Goal: Find specific page/section: Find specific page/section

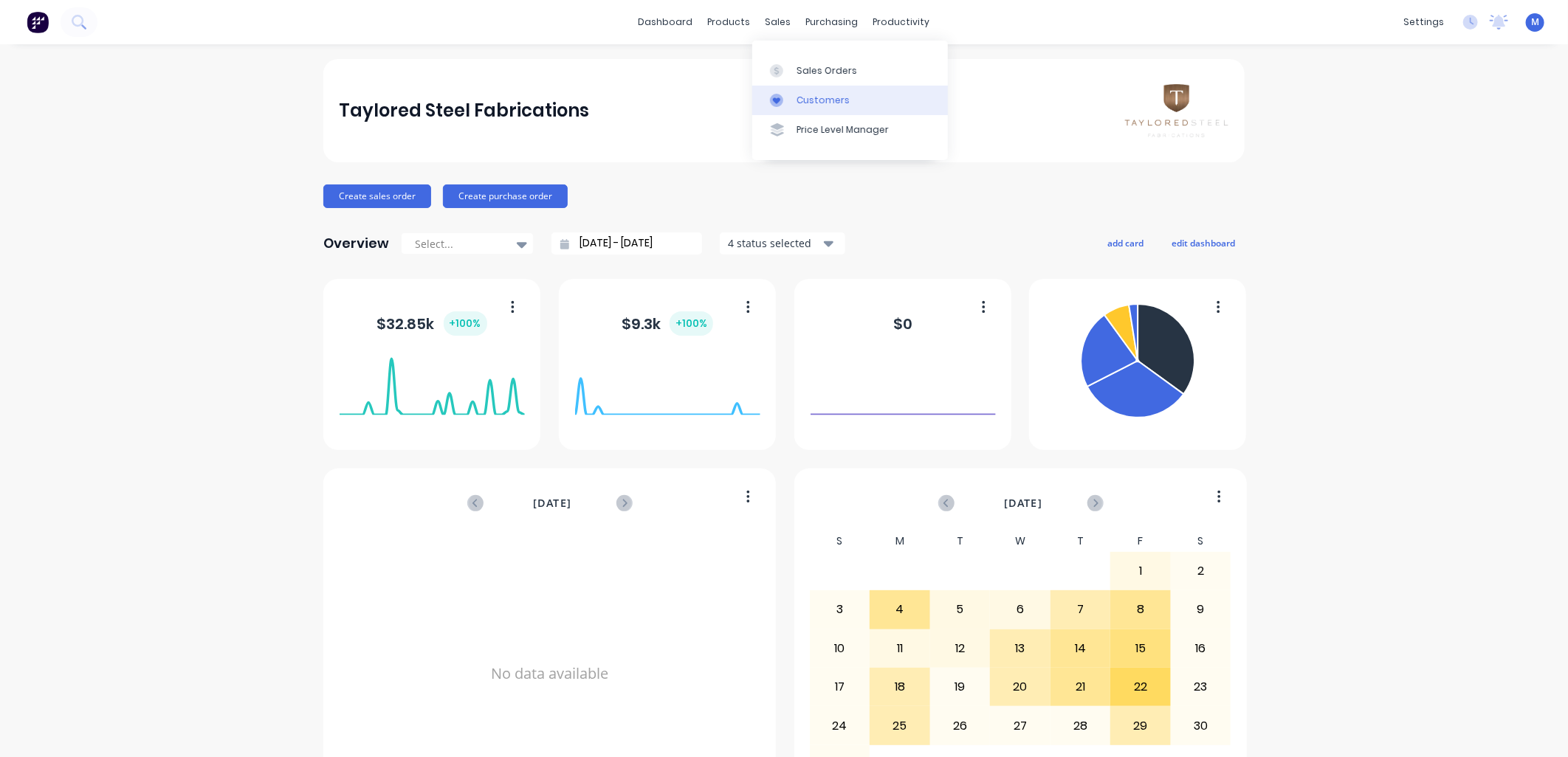
click at [807, 100] on div "Customers" at bounding box center [823, 100] width 53 height 13
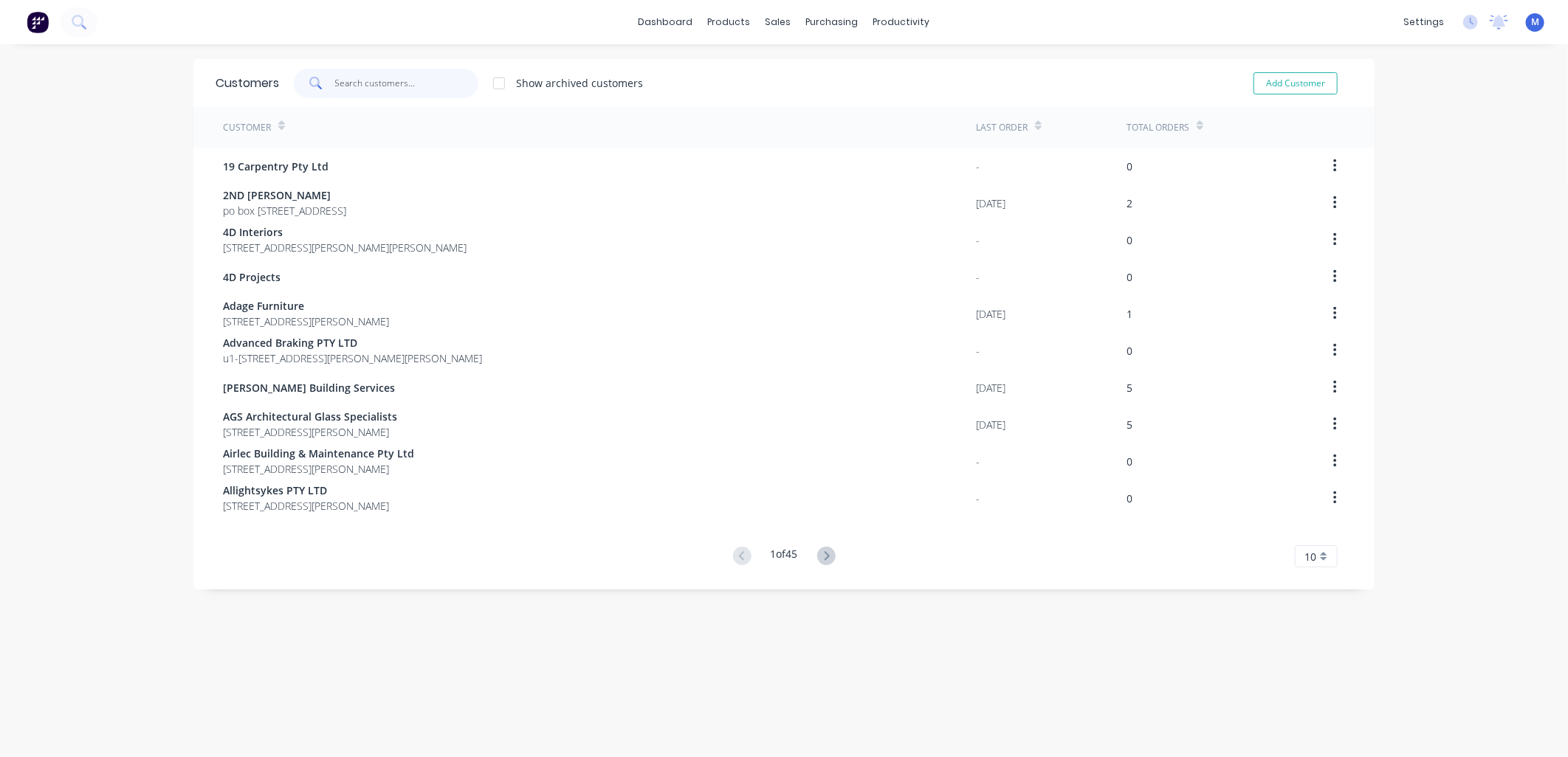
click at [393, 87] on input "text" at bounding box center [407, 84] width 144 height 30
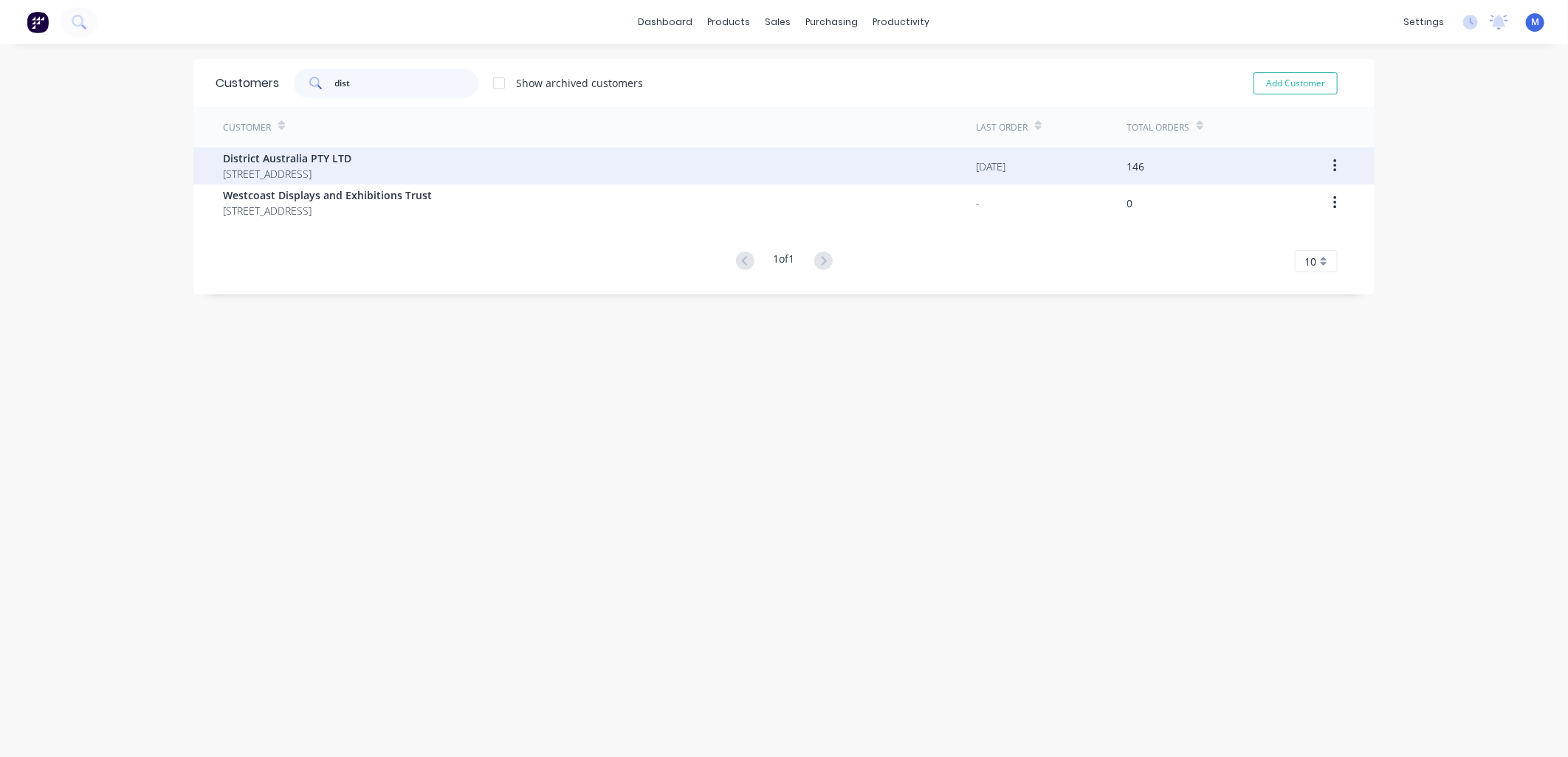
type input "dist"
click at [307, 159] on span "District Australia PTY LTD" at bounding box center [287, 159] width 128 height 16
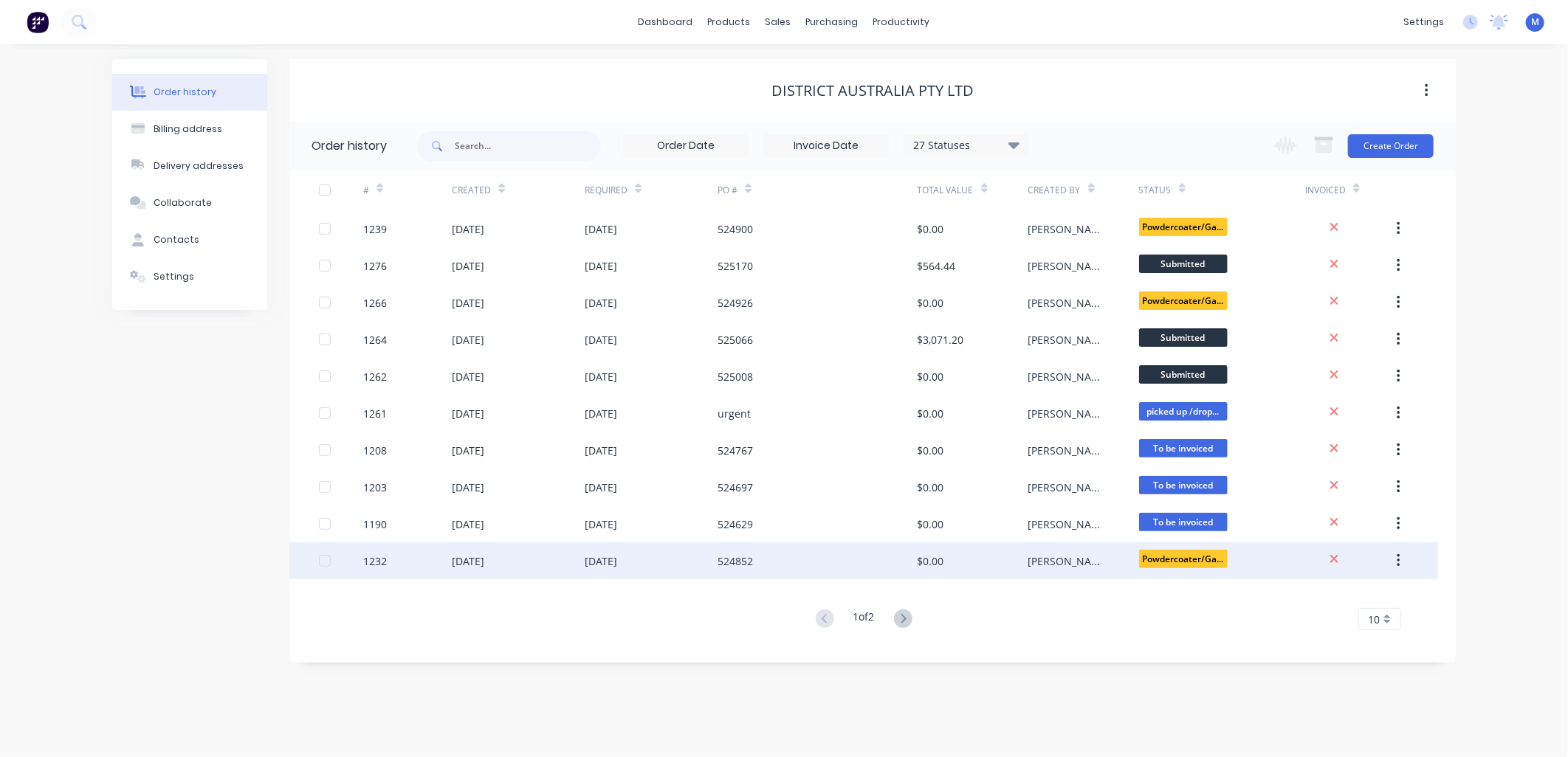
click at [1037, 559] on div "[PERSON_NAME]" at bounding box center [1068, 562] width 81 height 16
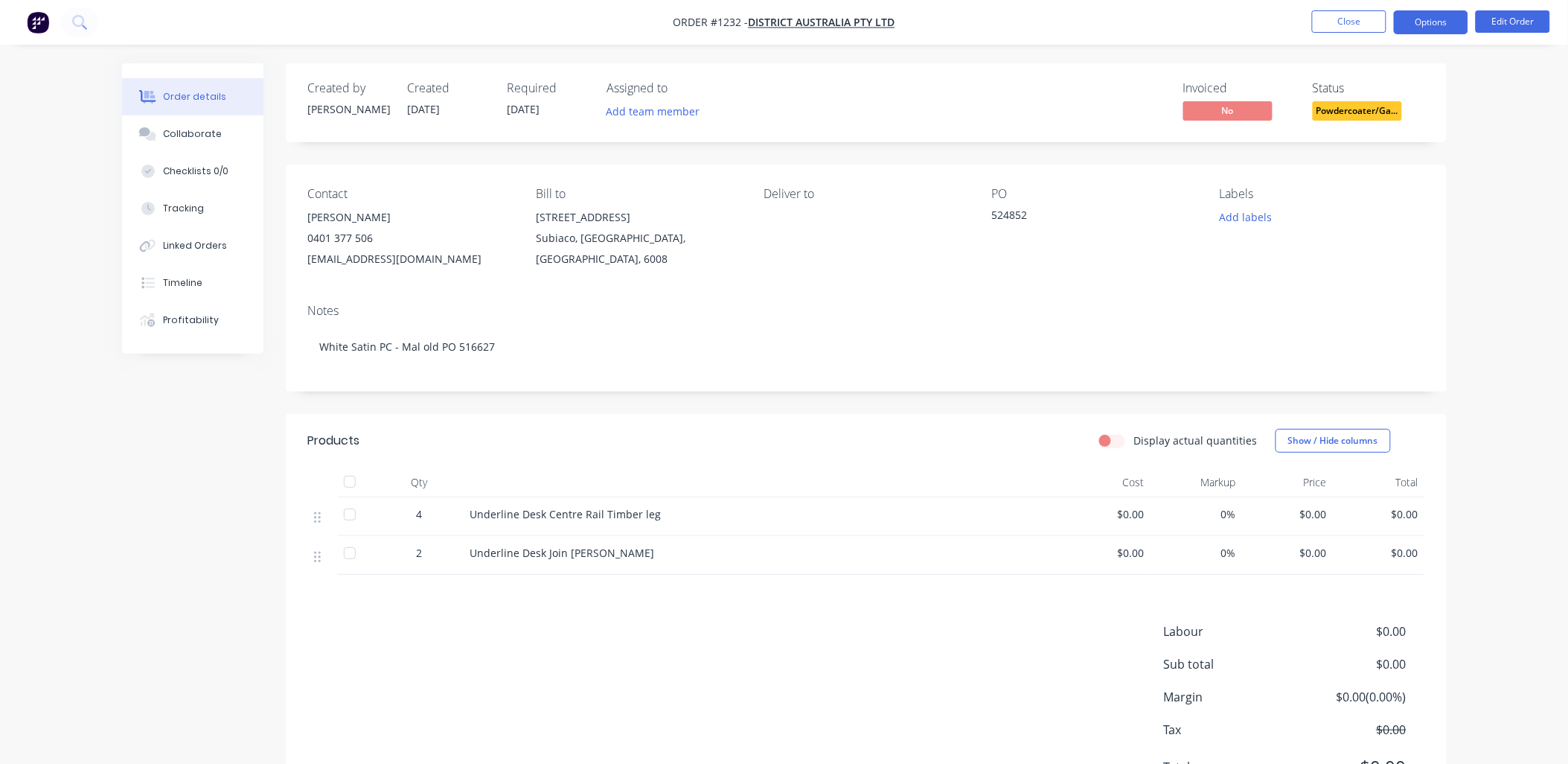
click at [1433, 24] on button "Options" at bounding box center [1431, 22] width 75 height 24
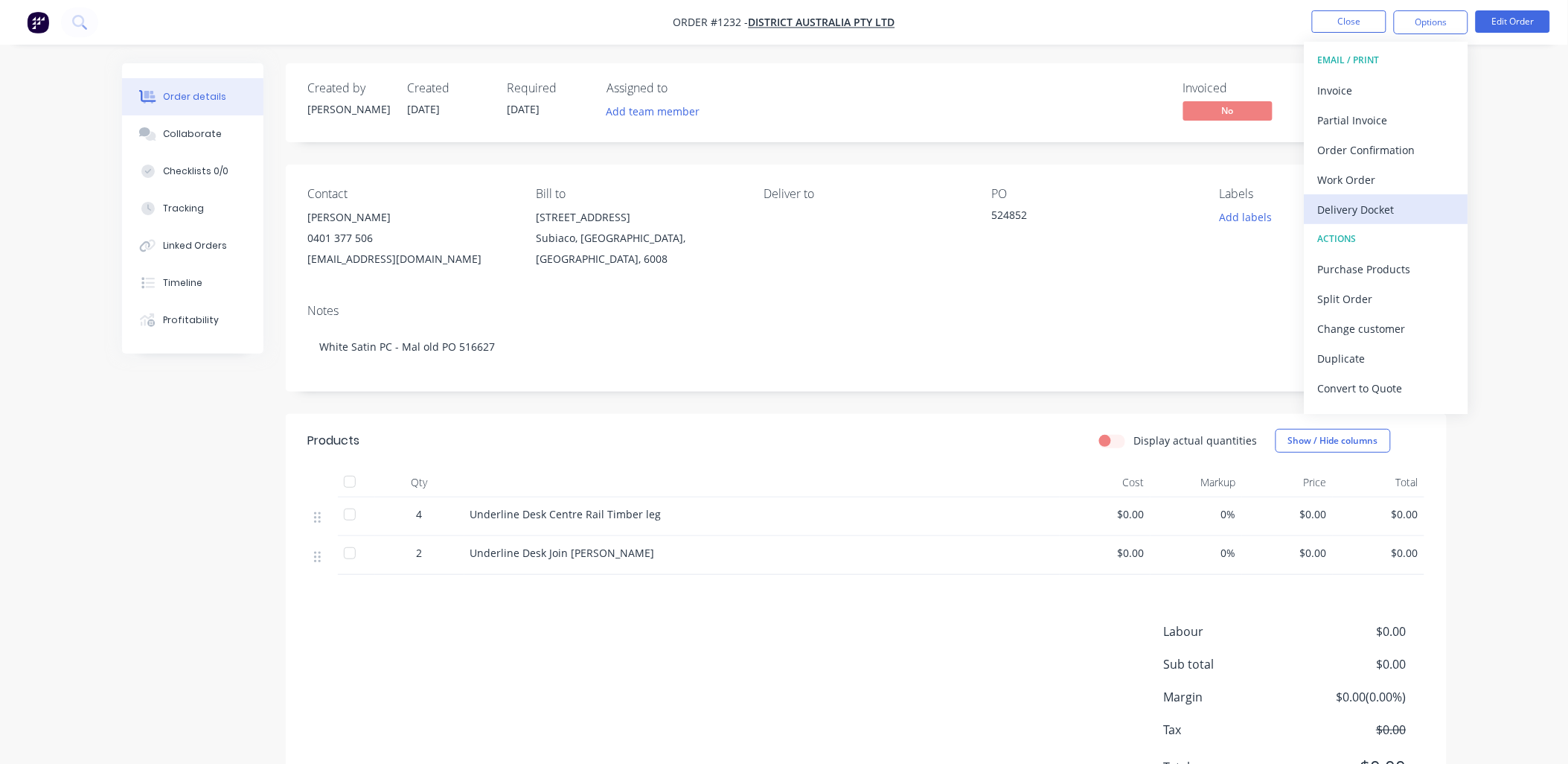
click at [1371, 211] on div "Delivery Docket" at bounding box center [1387, 210] width 137 height 22
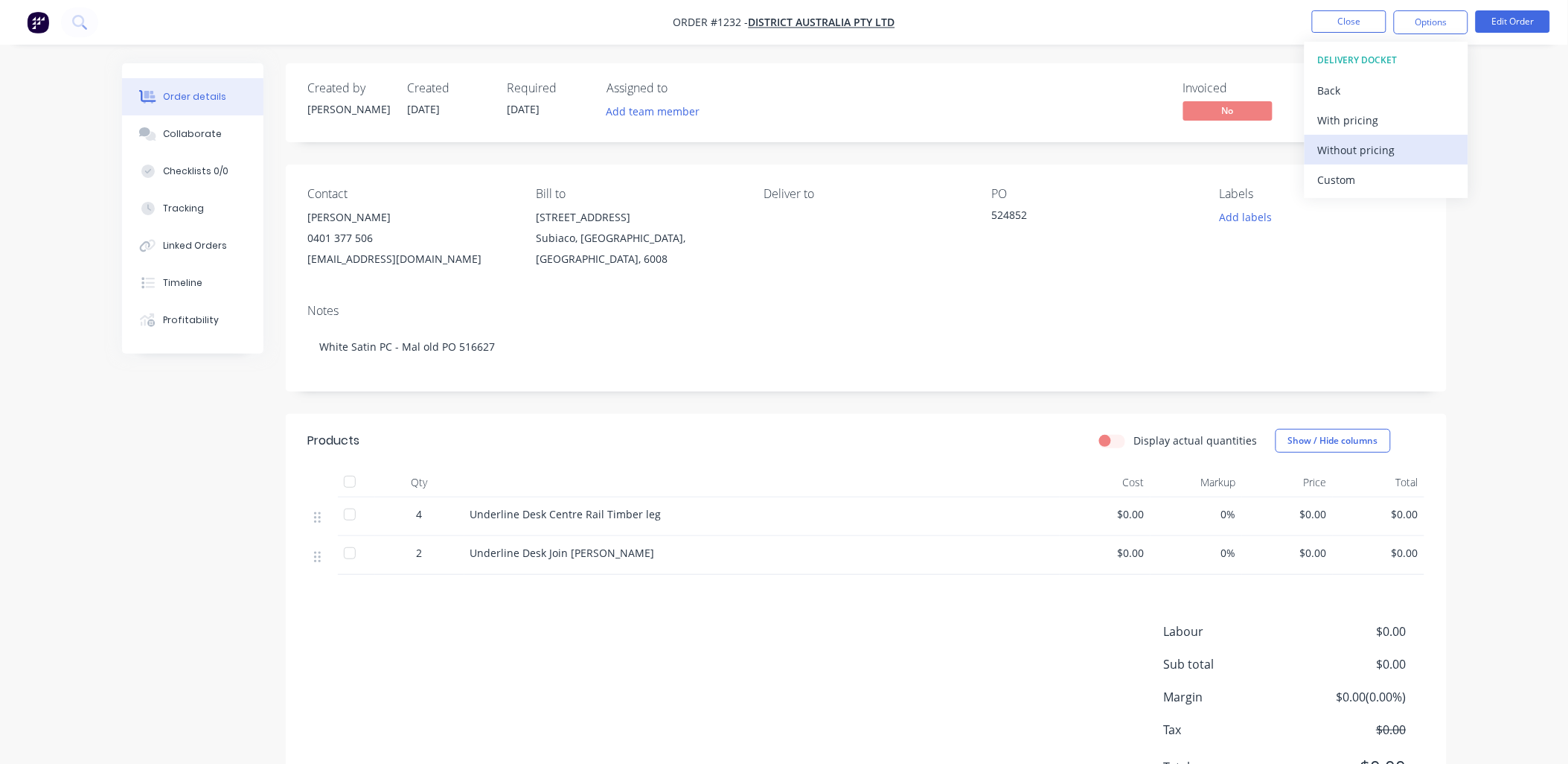
click at [1342, 146] on div "Without pricing" at bounding box center [1387, 150] width 137 height 22
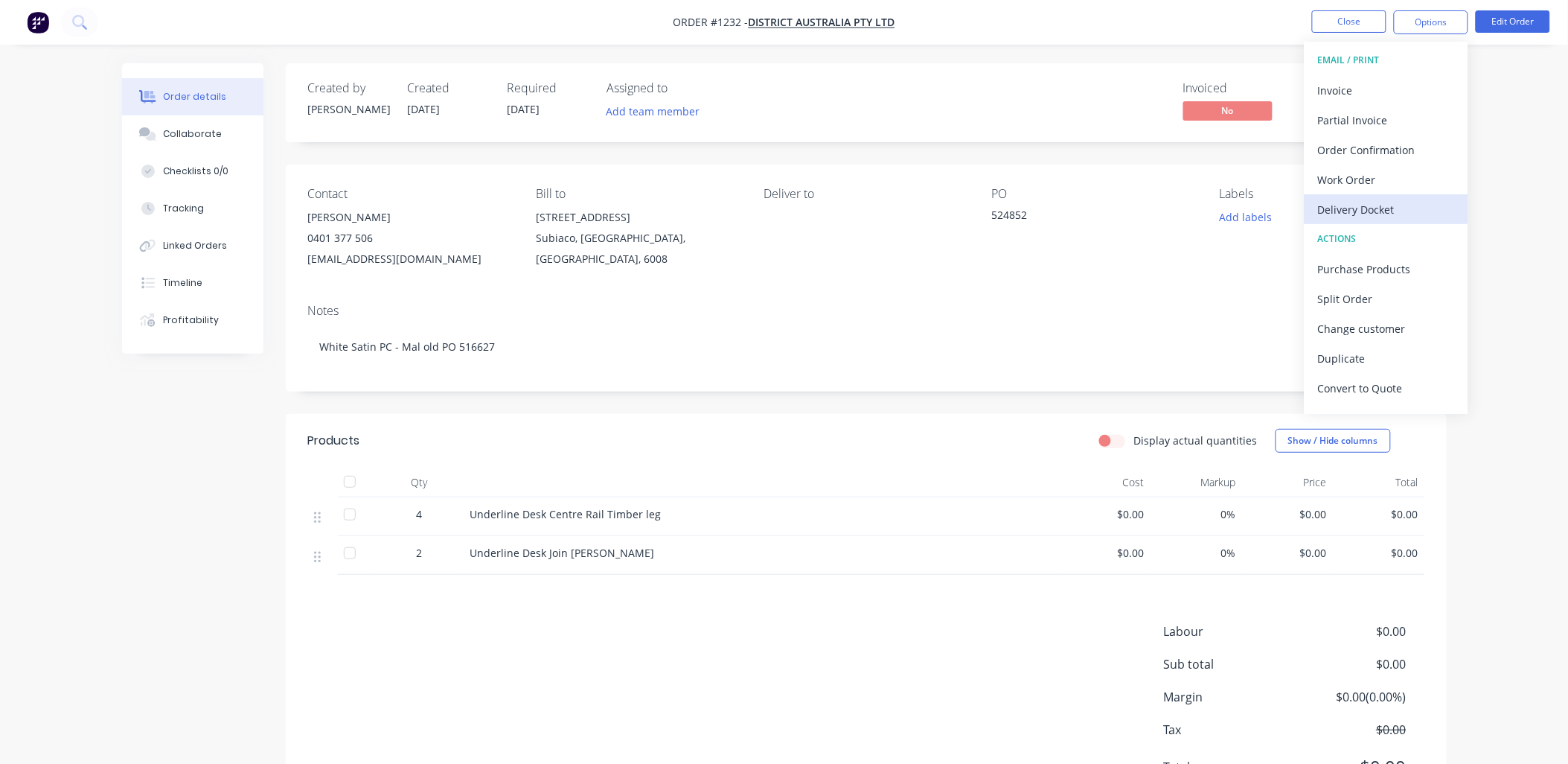
click at [1383, 208] on div "Delivery Docket" at bounding box center [1387, 210] width 137 height 22
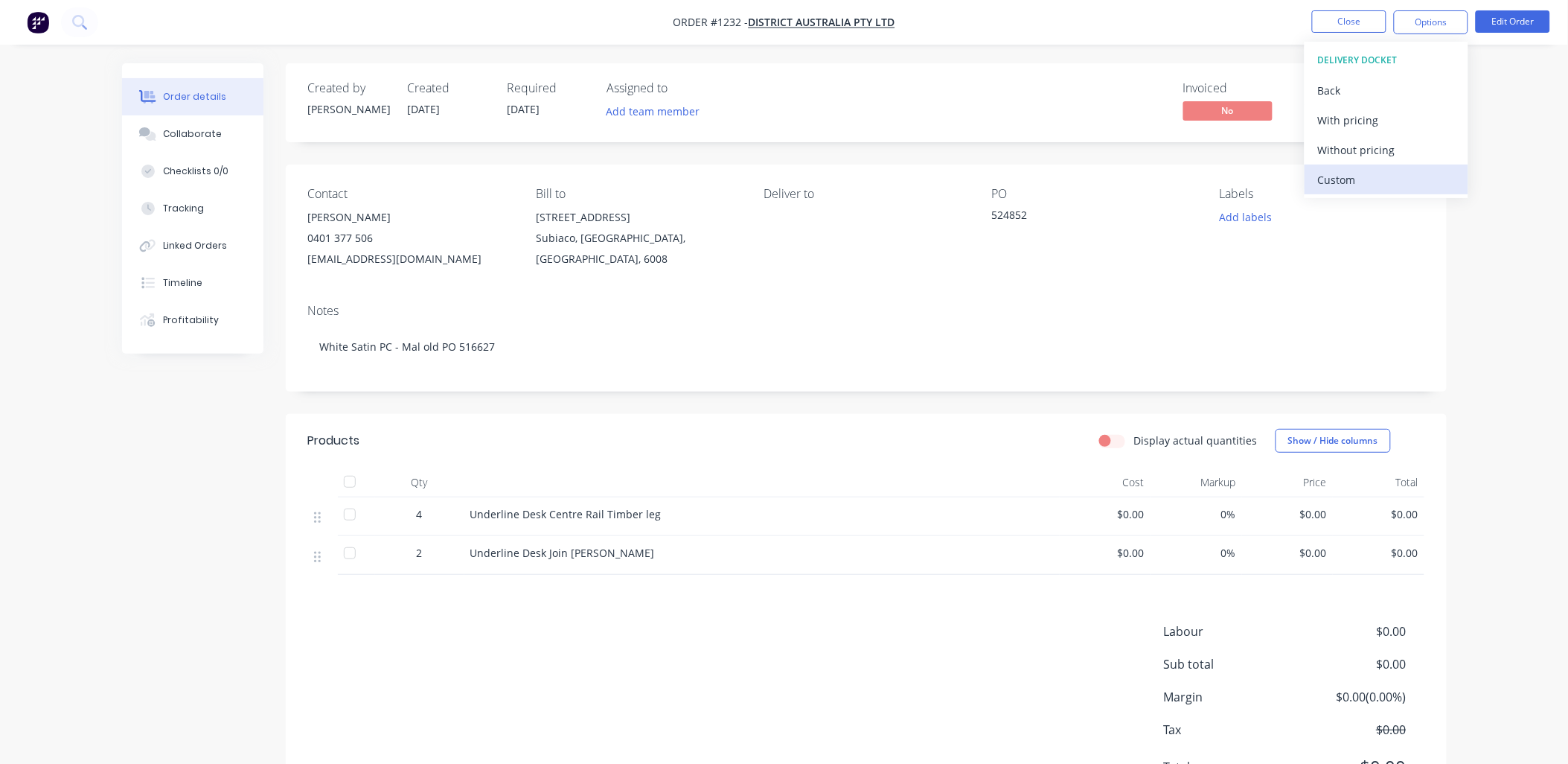
click at [1330, 176] on div "Custom" at bounding box center [1387, 180] width 137 height 22
click at [1355, 150] on div "Without pricing" at bounding box center [1387, 150] width 137 height 22
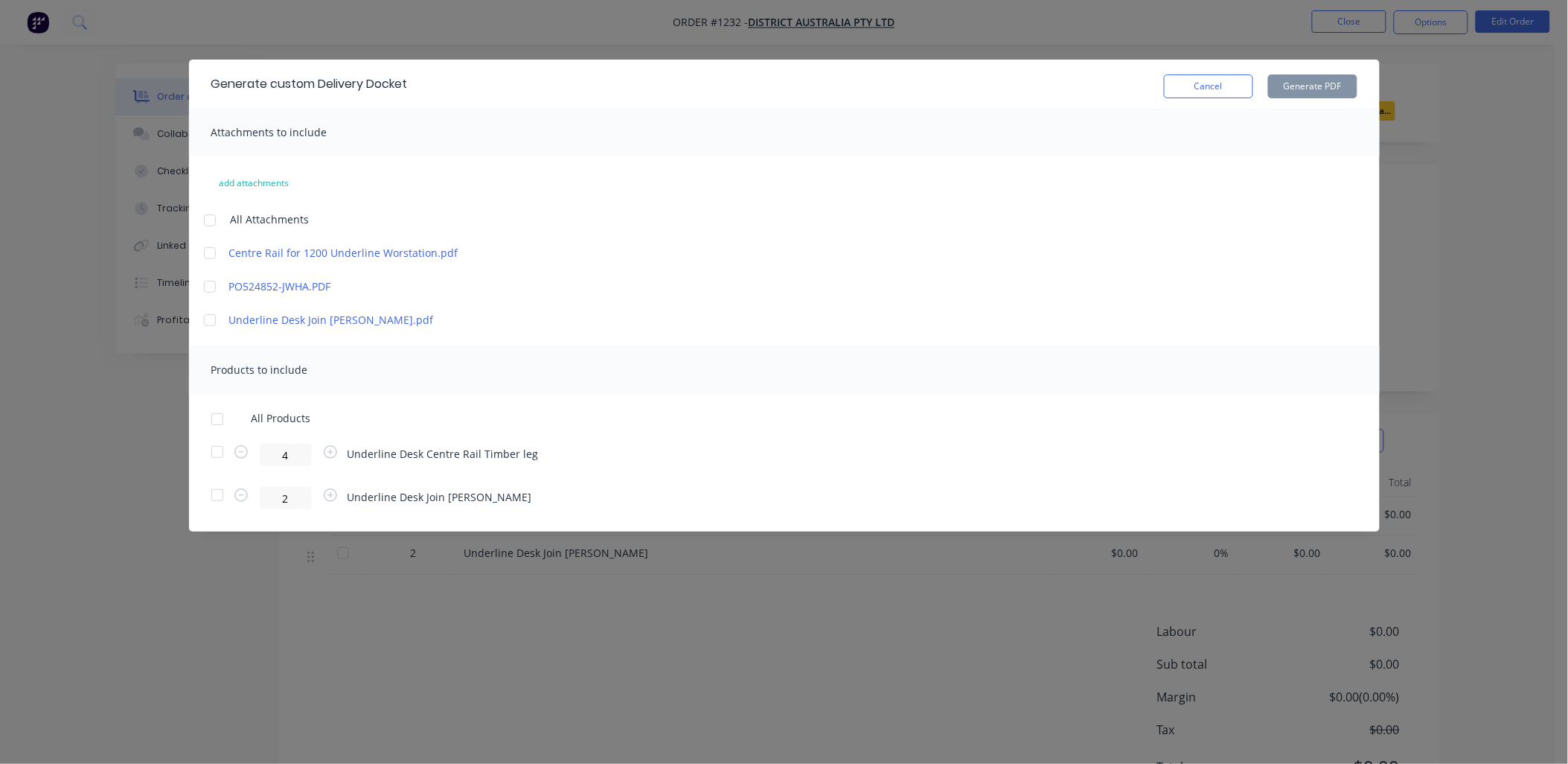
click at [218, 453] on div at bounding box center [217, 452] width 30 height 30
click at [284, 460] on input "4" at bounding box center [286, 455] width 52 height 22
type input "1"
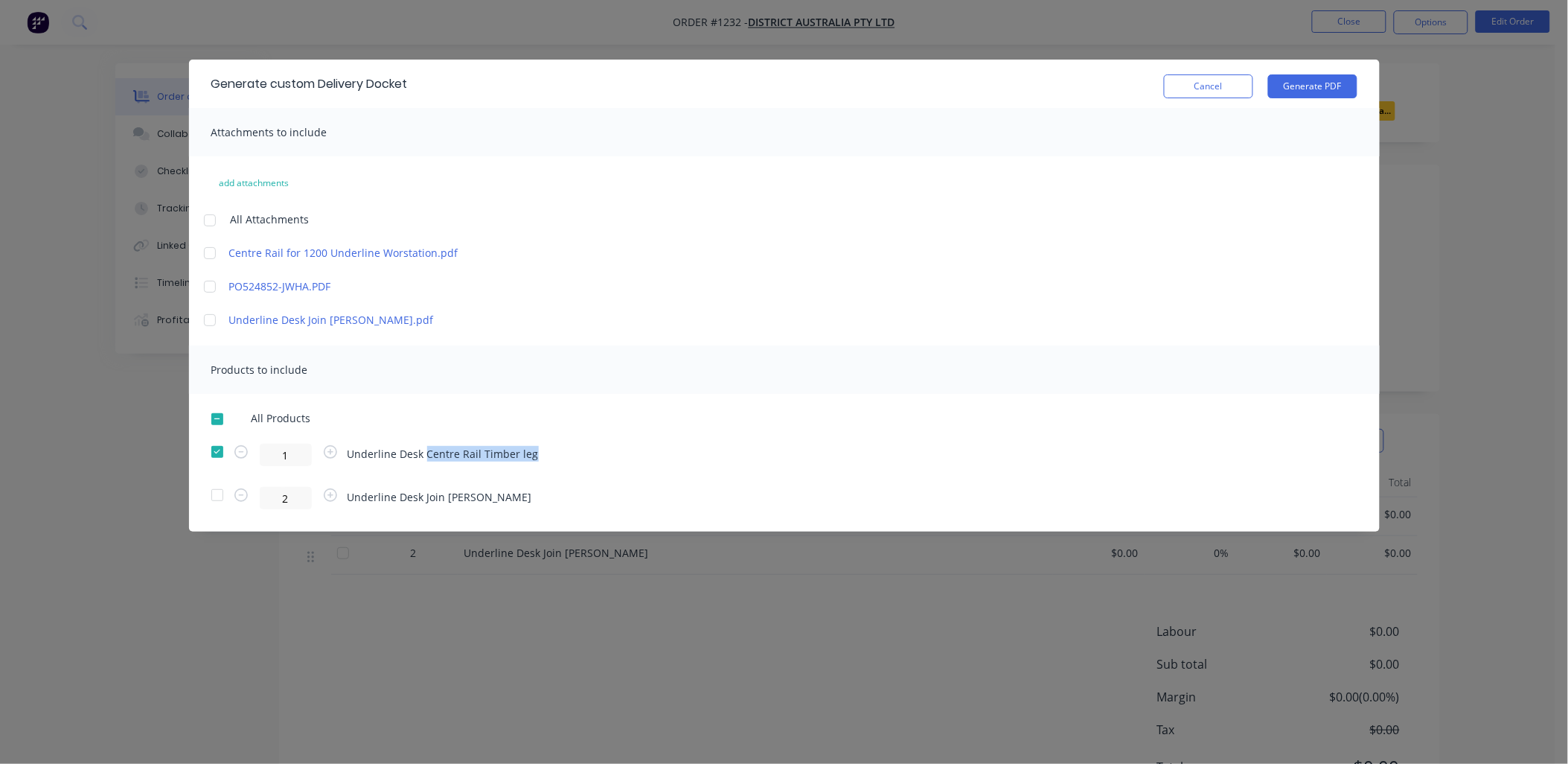
drag, startPoint x: 424, startPoint y: 453, endPoint x: 544, endPoint y: 459, distance: 120.1
click at [544, 459] on div "1 Underline Desk Centre Rail Timber leg" at bounding box center [784, 455] width 1146 height 22
click at [458, 456] on span "Underline Desk Centre Rail Timber leg" at bounding box center [443, 454] width 191 height 16
drag, startPoint x: 459, startPoint y: 452, endPoint x: 553, endPoint y: 457, distance: 94.1
click at [553, 457] on div "1 Underline Desk Centre Rail Timber leg" at bounding box center [784, 455] width 1146 height 22
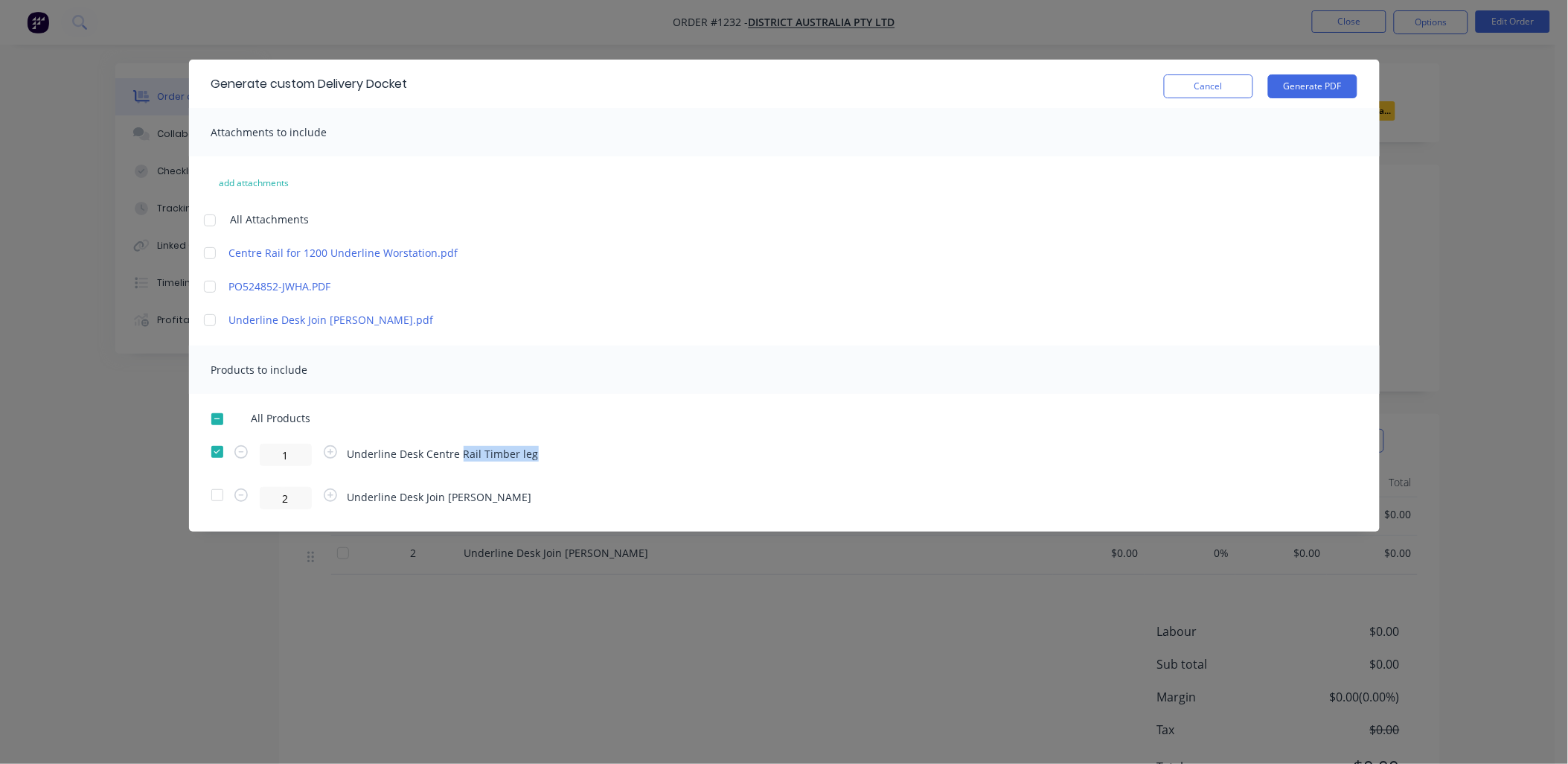
drag, startPoint x: 553, startPoint y: 457, endPoint x: 503, endPoint y: 451, distance: 50.4
click at [503, 451] on span "Underline Desk Centre Rail Timber leg" at bounding box center [443, 454] width 191 height 16
drag, startPoint x: 531, startPoint y: 454, endPoint x: 459, endPoint y: 455, distance: 72.0
click at [459, 455] on span "Underline Desk Centre Rail Timber leg" at bounding box center [443, 454] width 191 height 16
drag, startPoint x: 459, startPoint y: 455, endPoint x: 598, endPoint y: 461, distance: 139.1
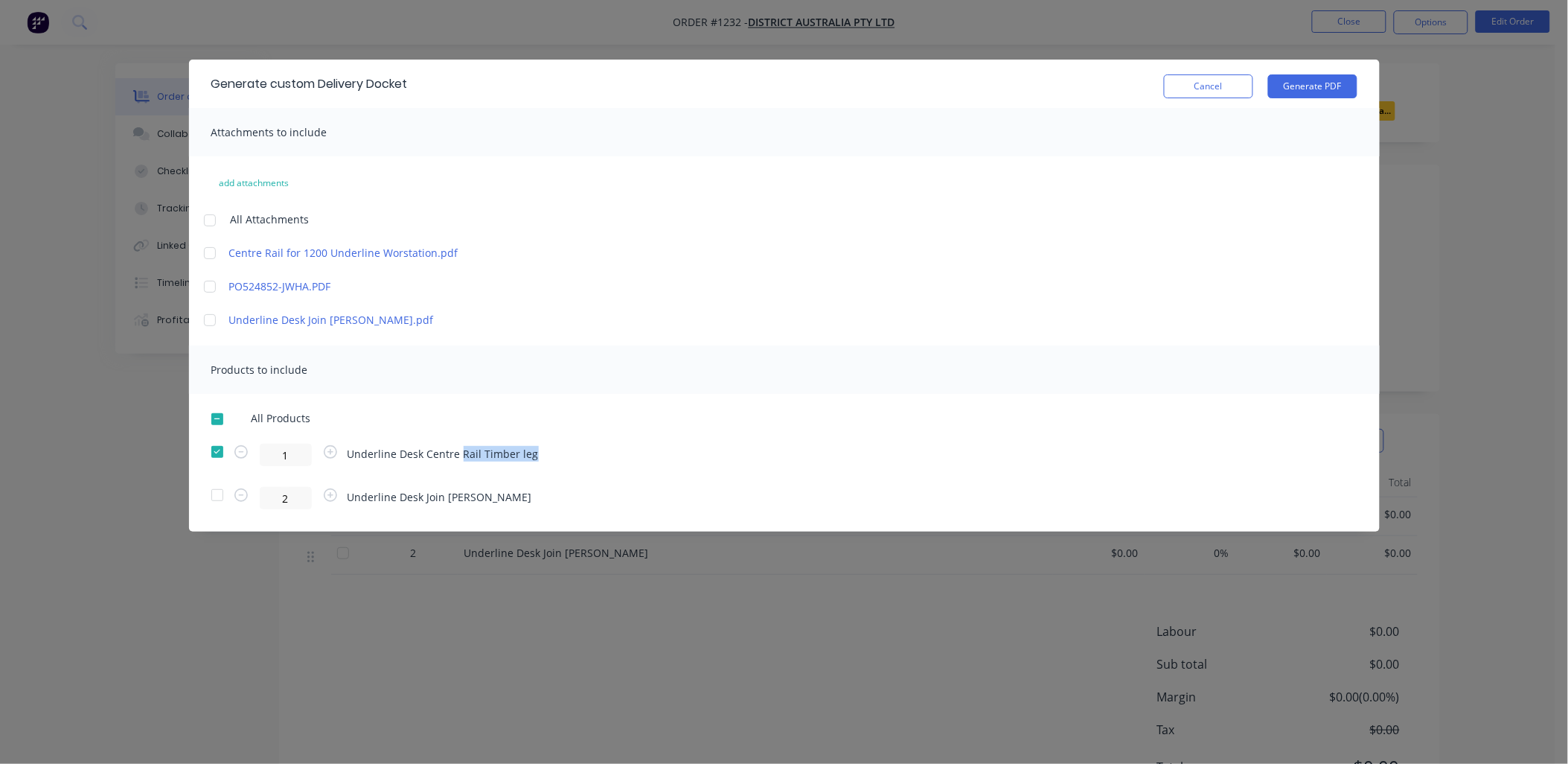
click at [598, 461] on div "1 Underline Desk Centre Rail Timber leg" at bounding box center [784, 455] width 1146 height 22
click at [1331, 85] on button "Generate PDF" at bounding box center [1313, 87] width 90 height 24
click at [1223, 78] on button "Cancel" at bounding box center [1209, 87] width 90 height 24
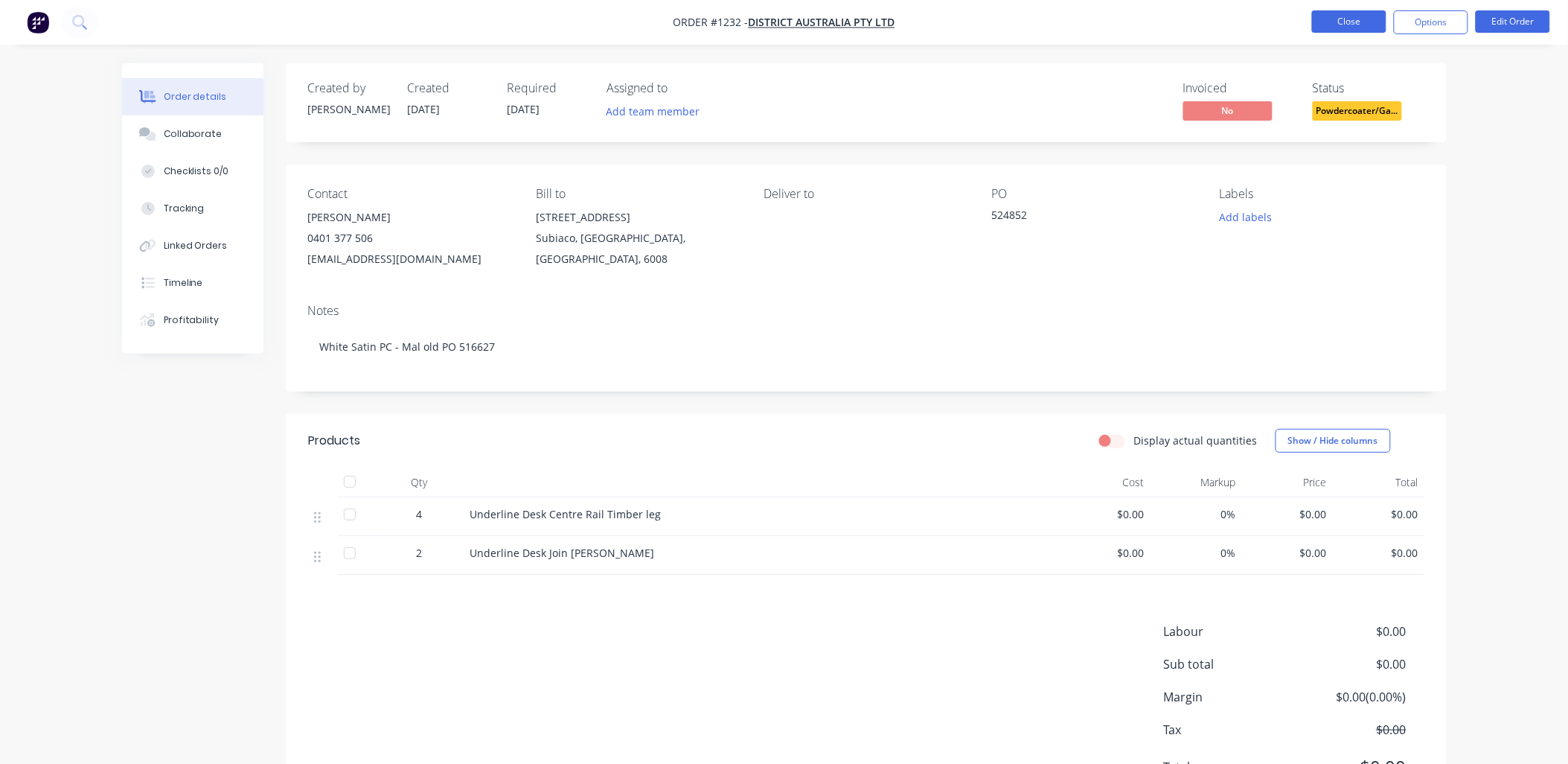
click at [1338, 20] on button "Close" at bounding box center [1349, 21] width 75 height 22
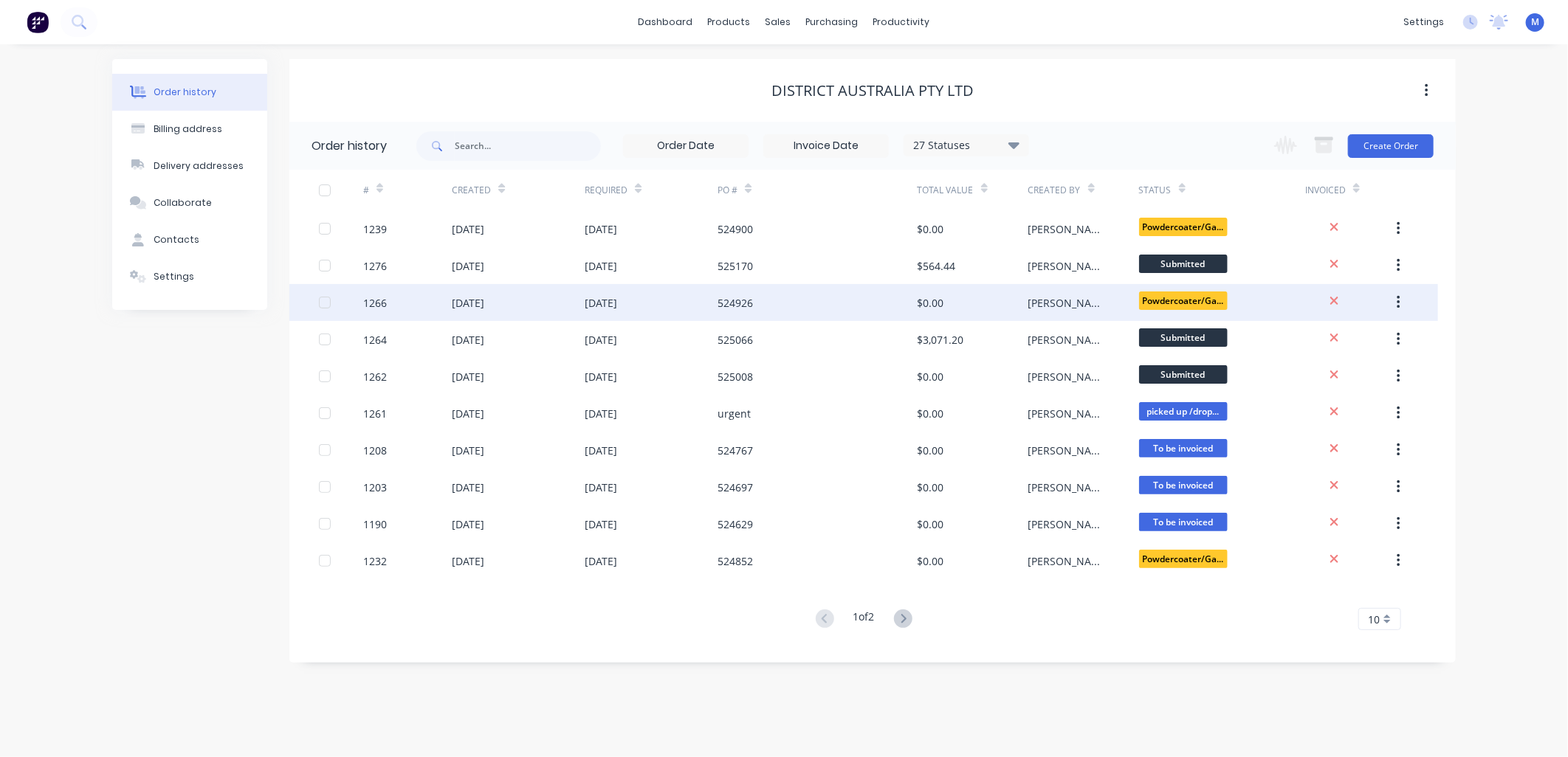
click at [1089, 297] on div "[PERSON_NAME]" at bounding box center [1083, 302] width 111 height 37
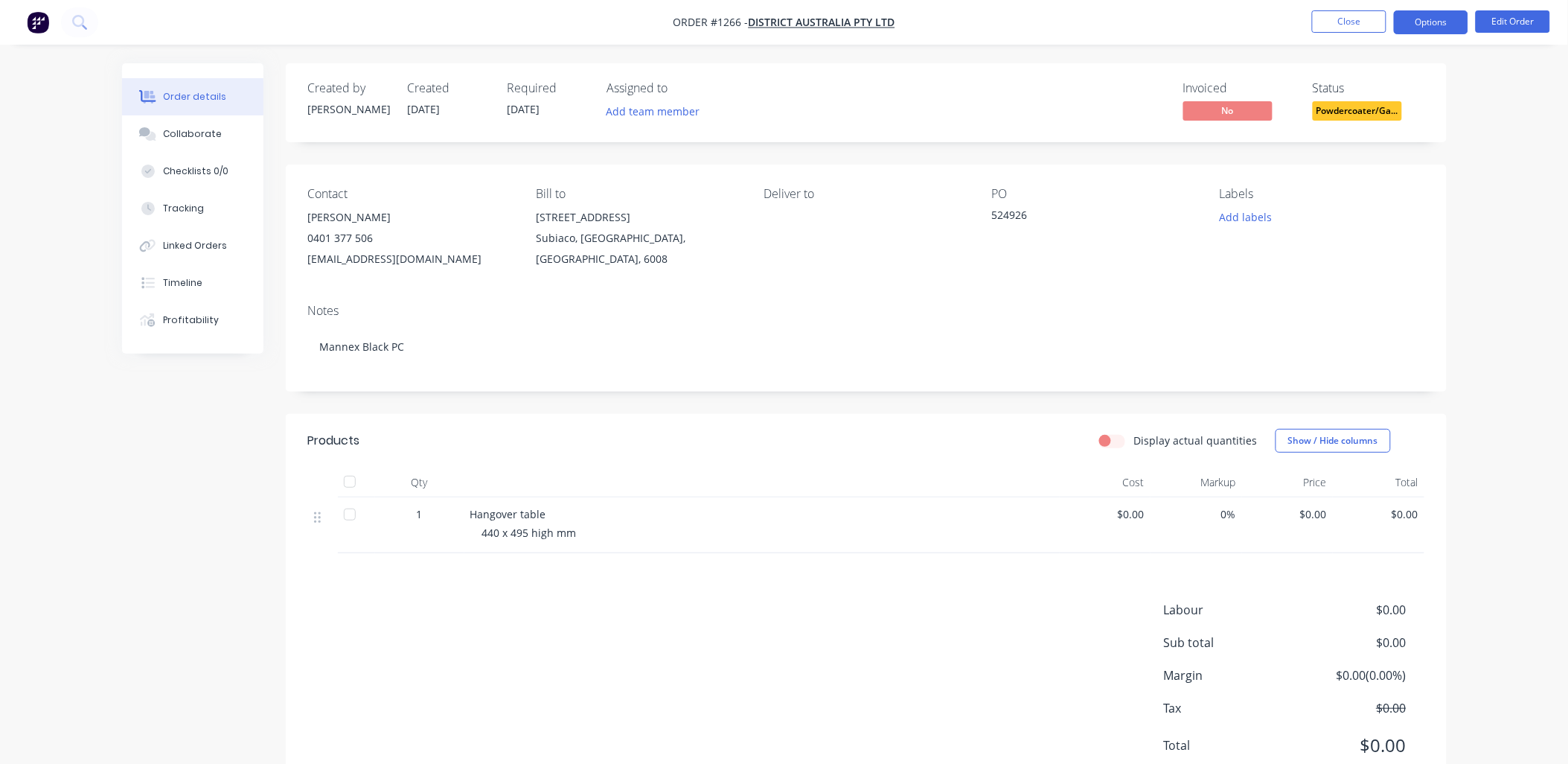
click at [1429, 20] on button "Options" at bounding box center [1431, 22] width 75 height 24
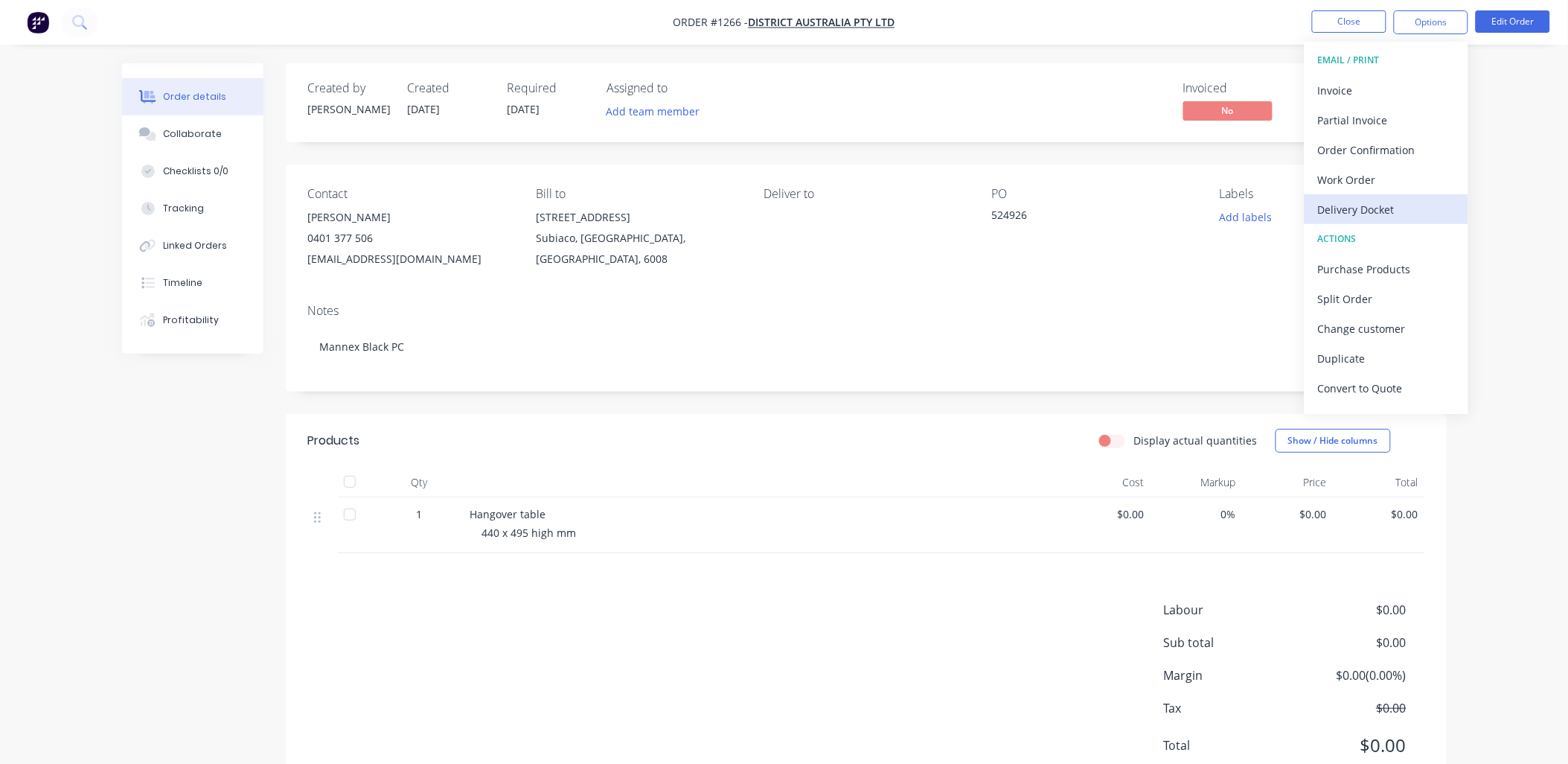
click at [1387, 205] on div "Delivery Docket" at bounding box center [1387, 210] width 137 height 22
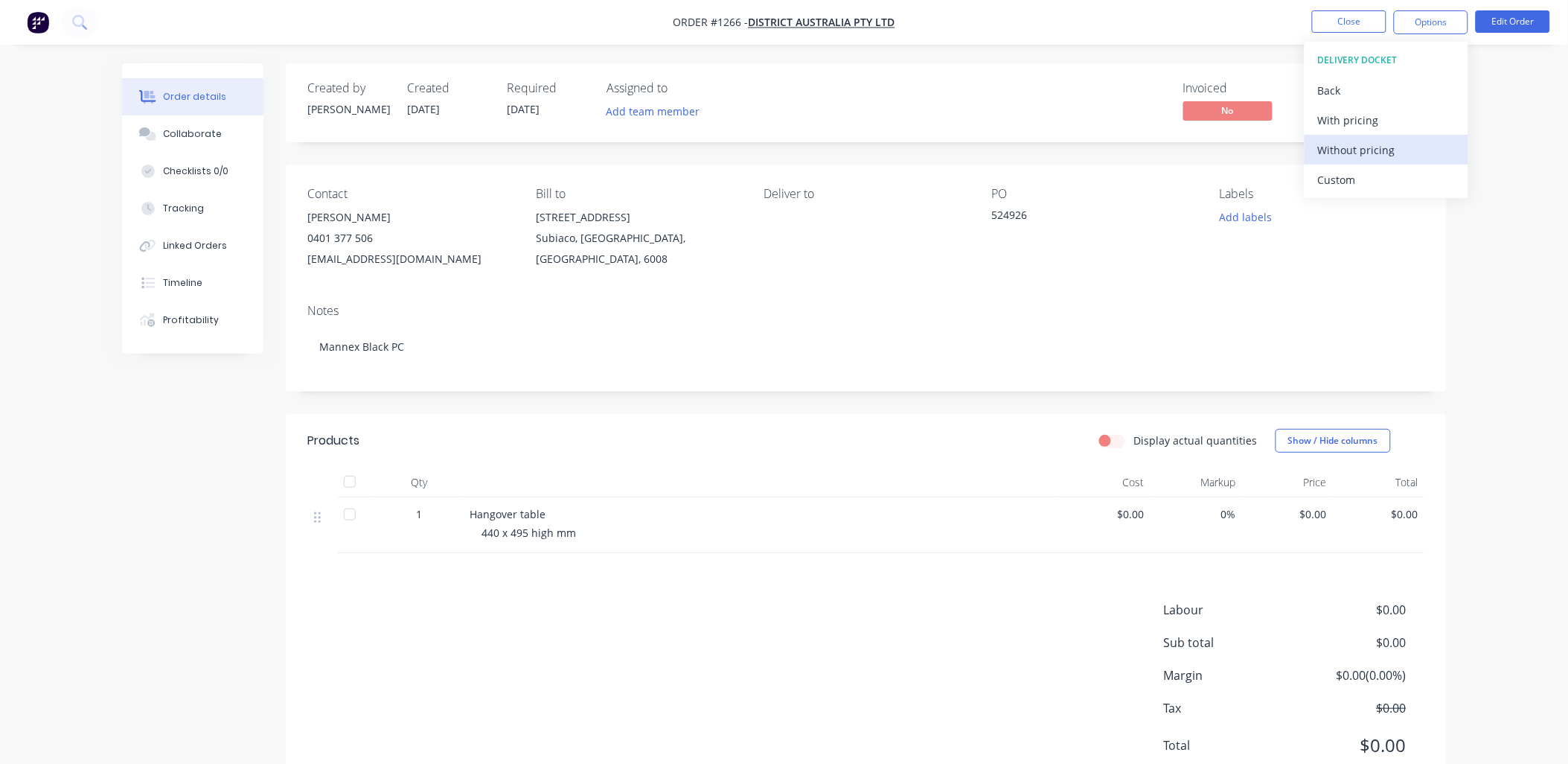
click at [1353, 146] on div "Without pricing" at bounding box center [1387, 150] width 137 height 22
click at [1040, 107] on div "Invoiced No Status Powdercoater/Ga..." at bounding box center [1090, 102] width 668 height 43
click at [1325, 26] on button "Close" at bounding box center [1349, 21] width 75 height 22
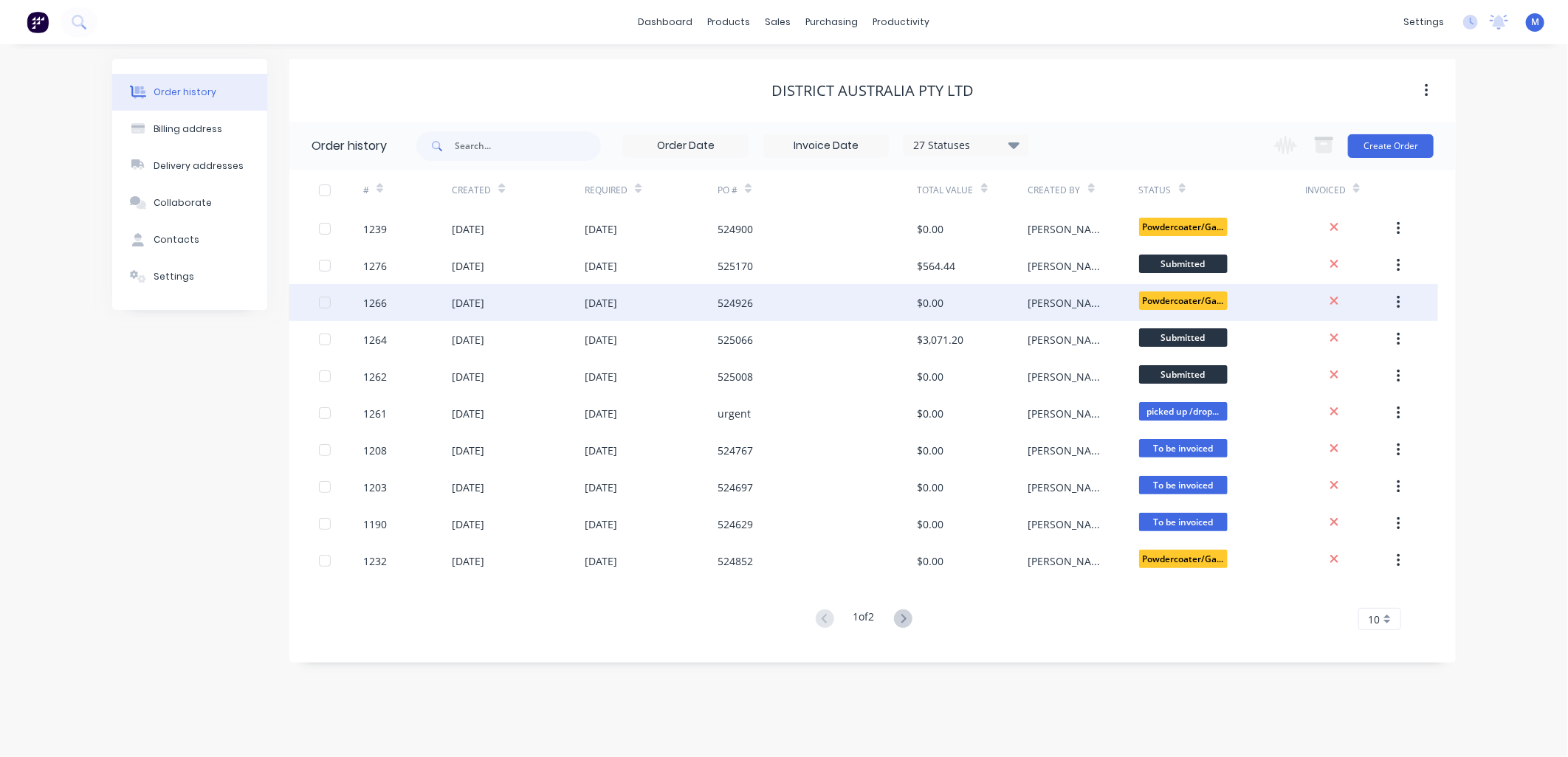
click at [1040, 297] on div "[PERSON_NAME]" at bounding box center [1068, 303] width 81 height 16
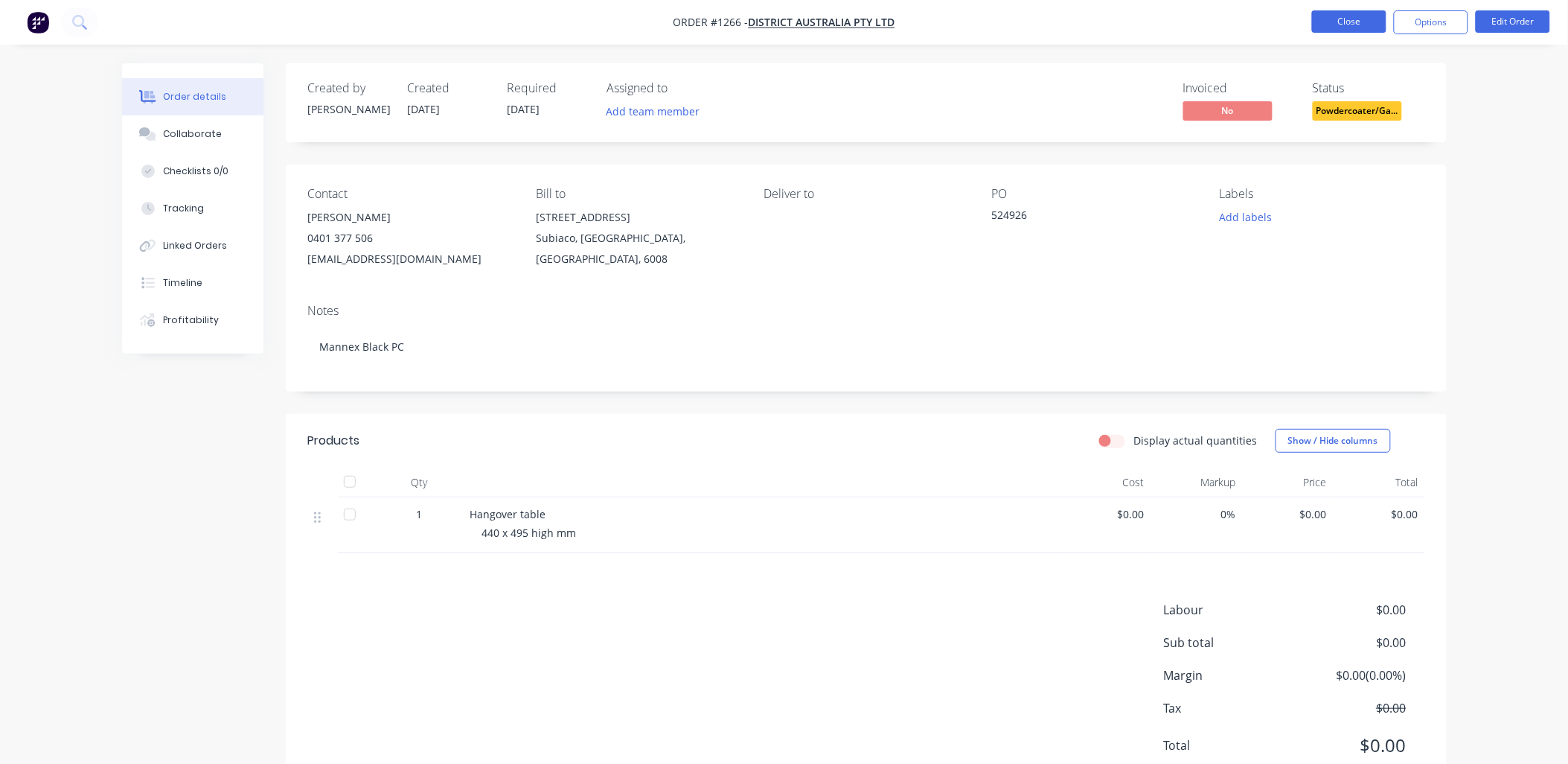
click at [1331, 21] on button "Close" at bounding box center [1349, 21] width 75 height 22
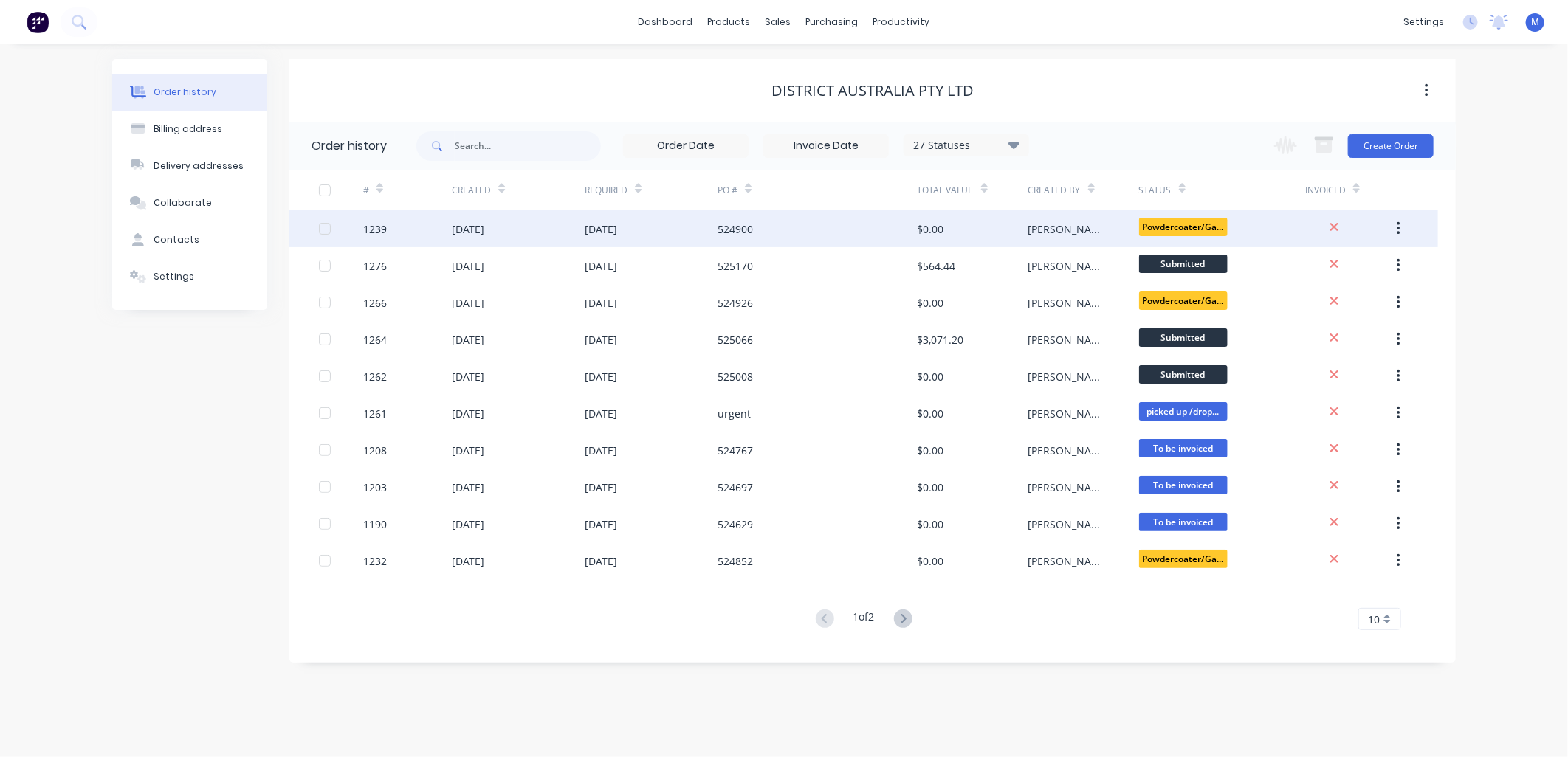
click at [1038, 223] on div "[PERSON_NAME]" at bounding box center [1068, 229] width 81 height 16
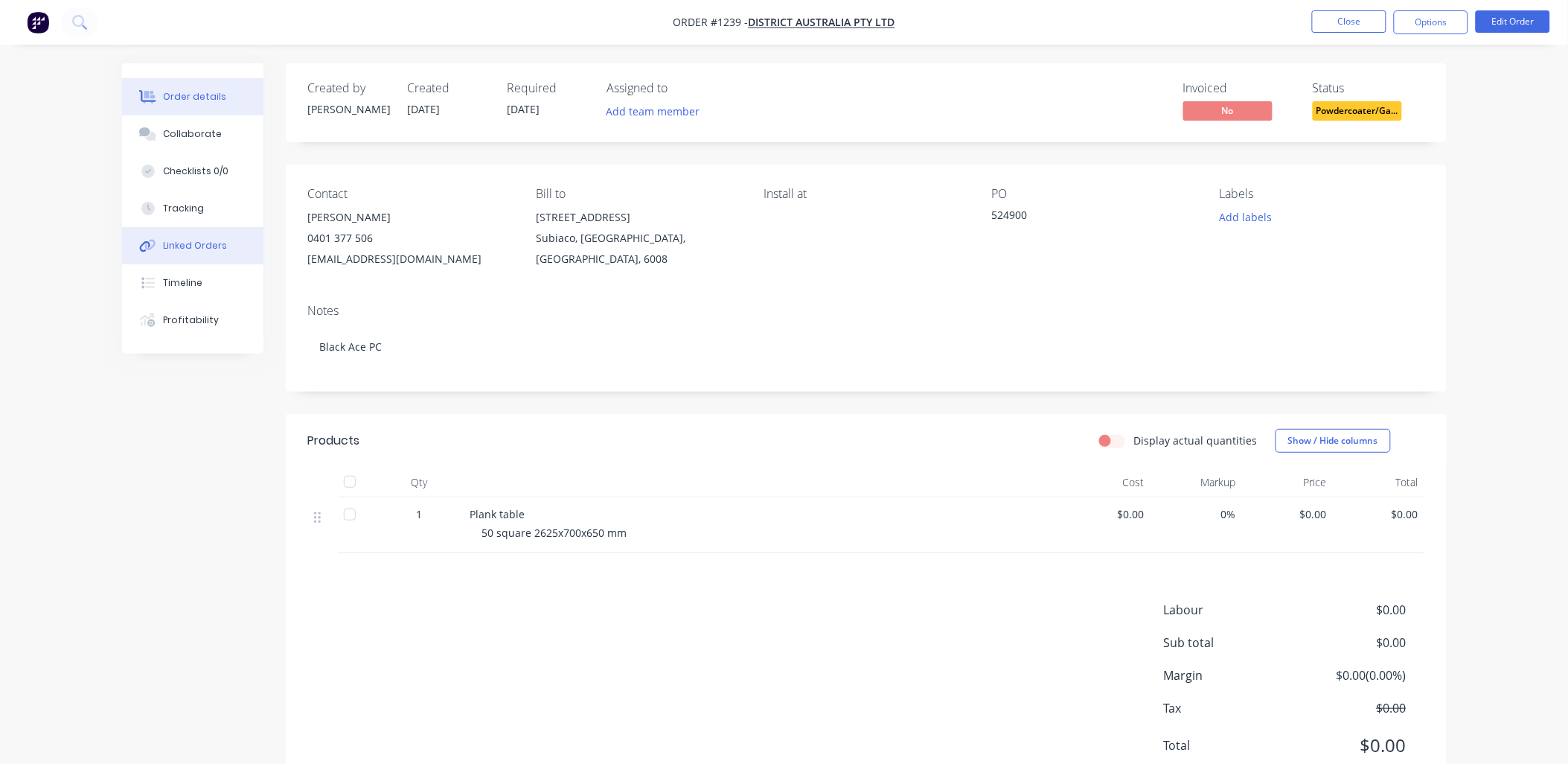
click at [187, 250] on div "Linked Orders" at bounding box center [195, 245] width 64 height 13
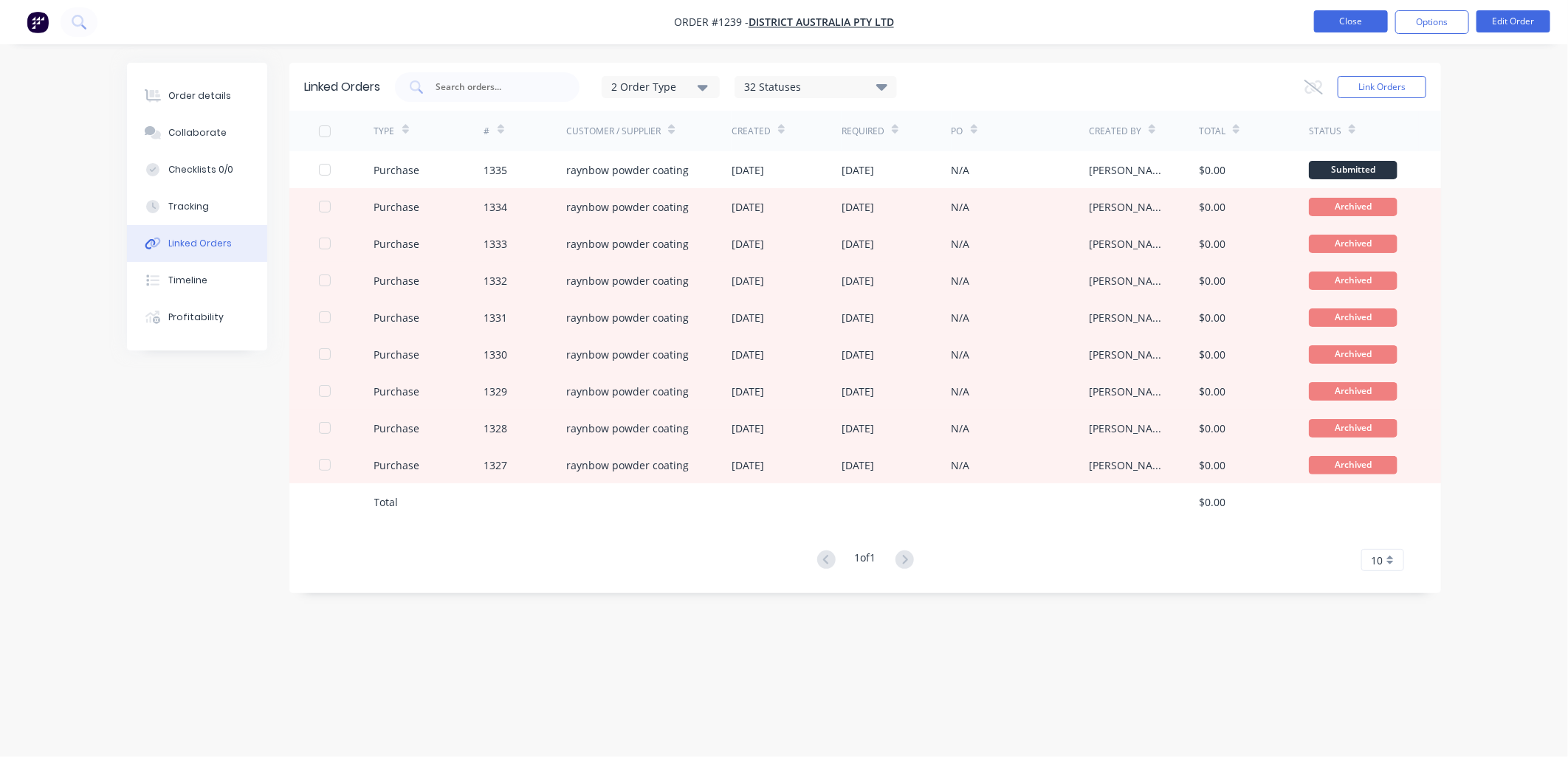
click at [1347, 25] on button "Close" at bounding box center [1351, 21] width 74 height 22
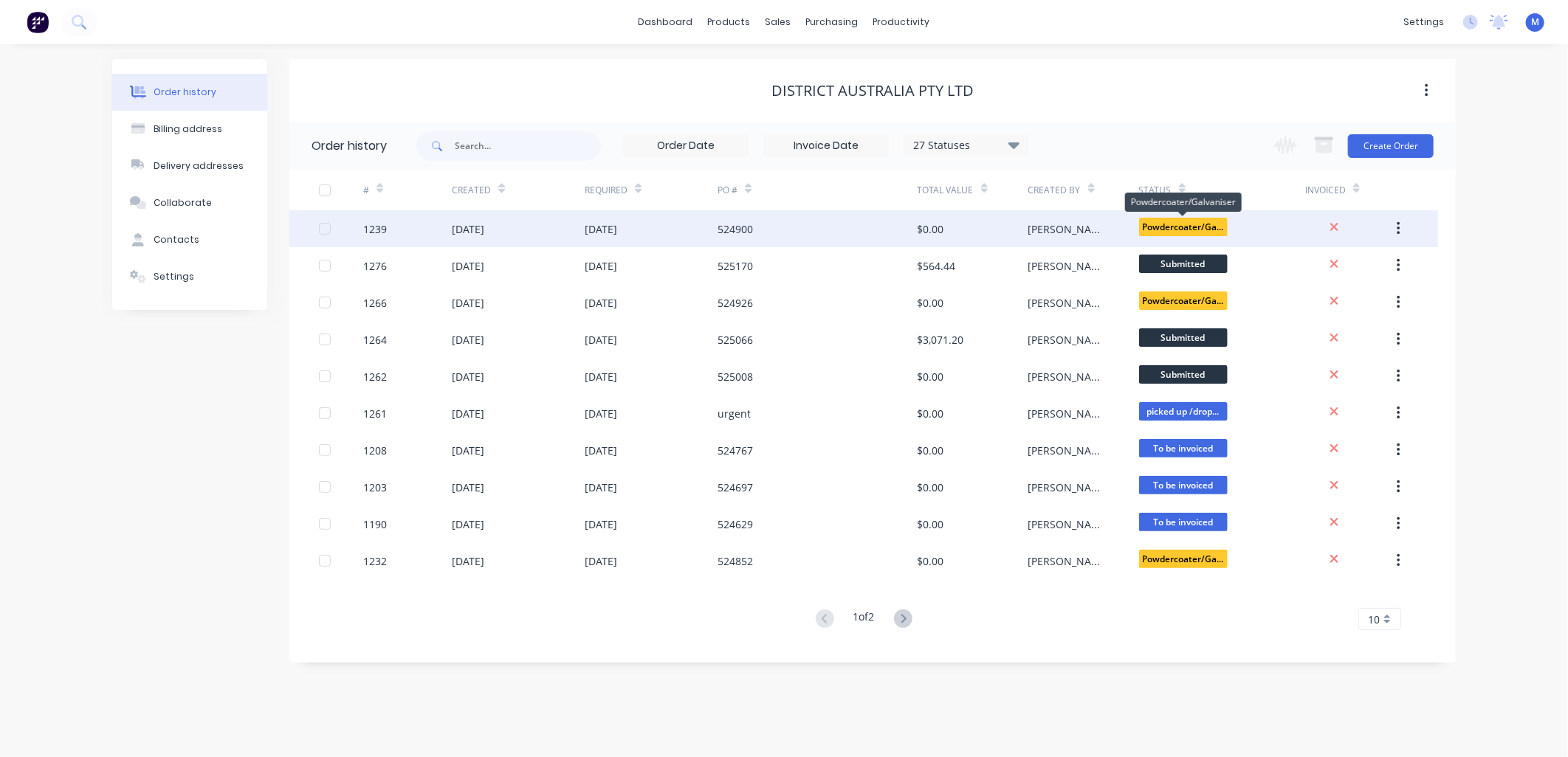
click at [1151, 224] on span "Powdercoater/Ga..." at bounding box center [1183, 227] width 89 height 19
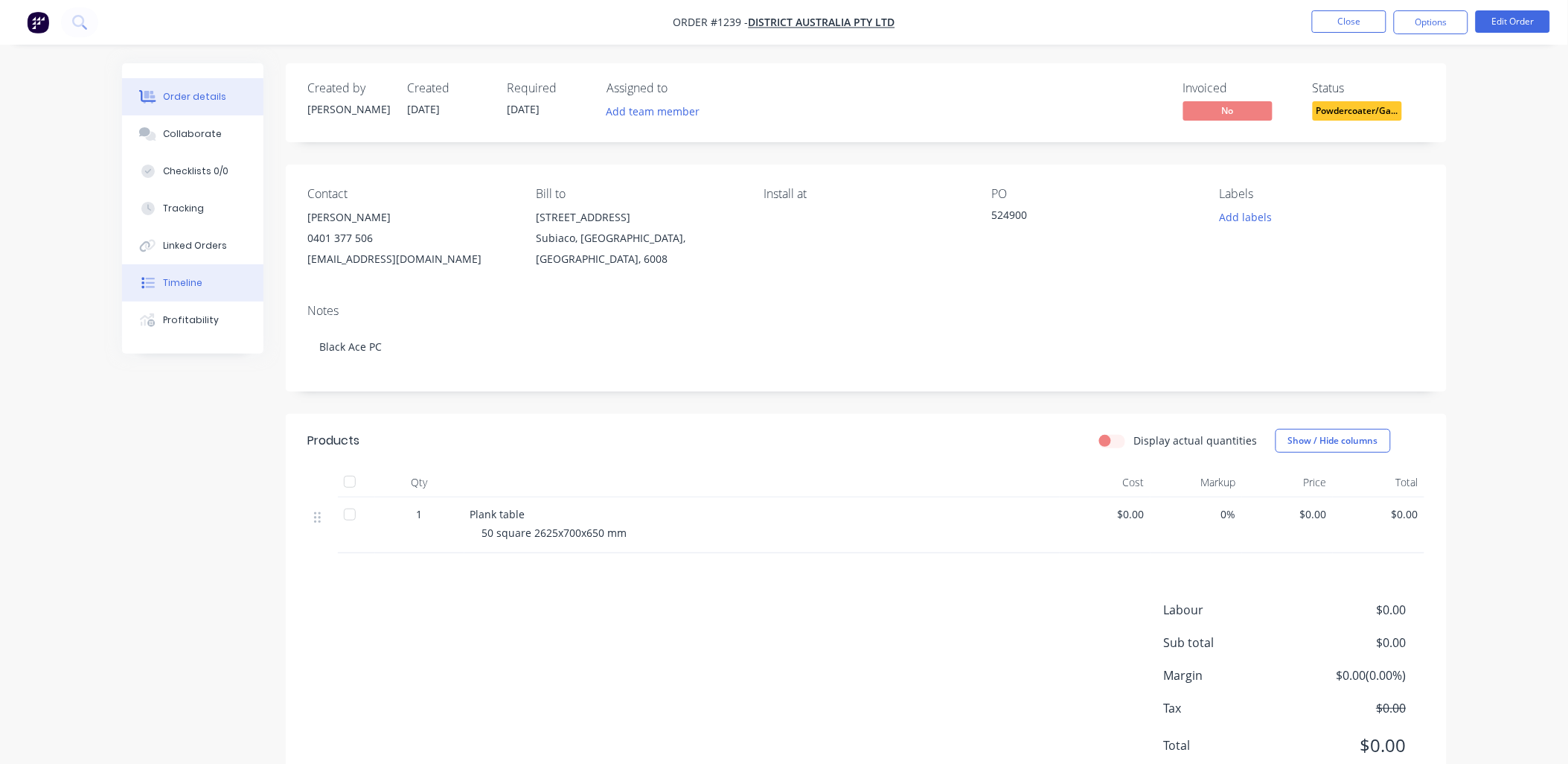
click at [154, 270] on button "Timeline" at bounding box center [193, 282] width 141 height 37
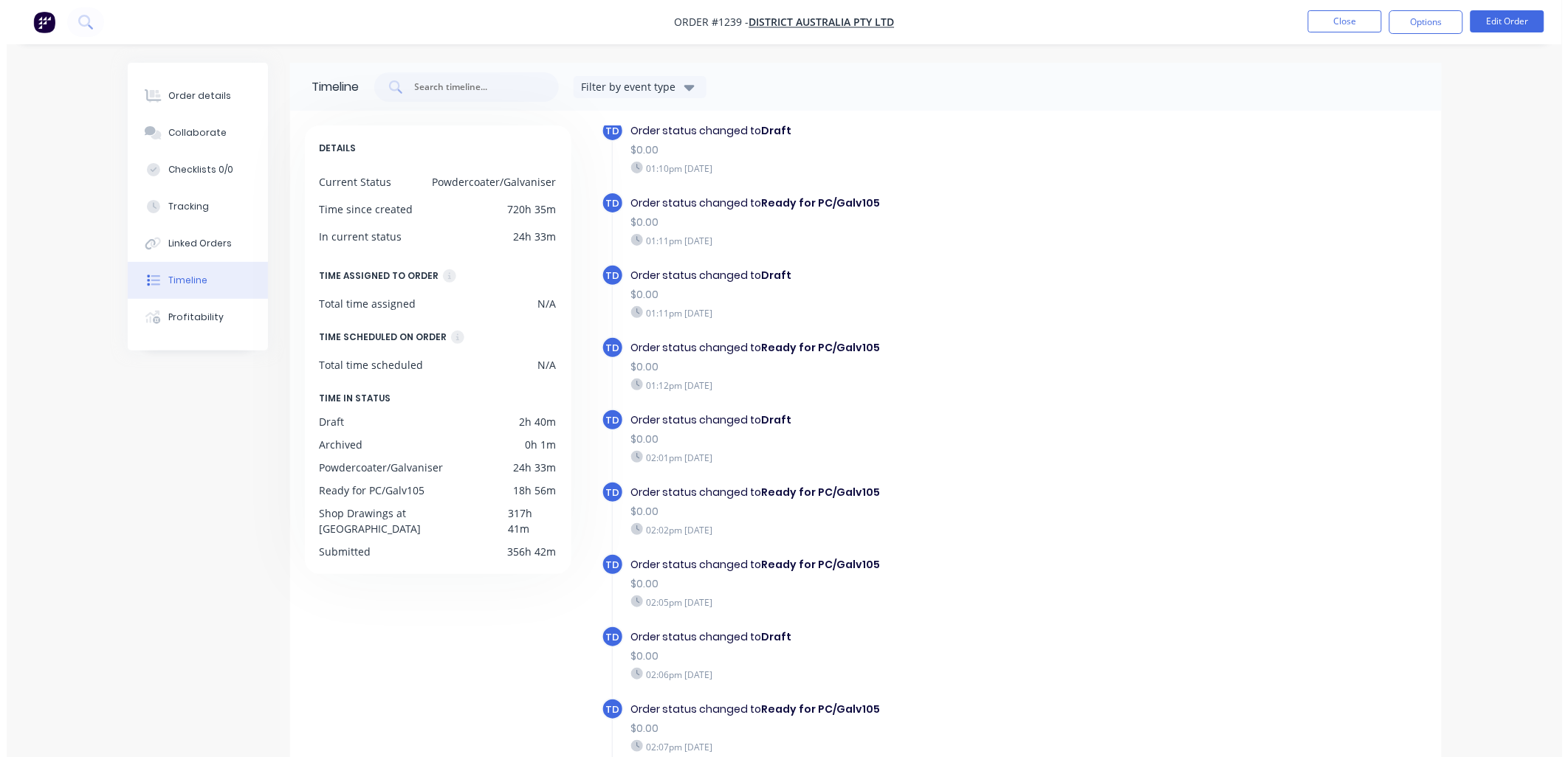
scroll to position [1231, 0]
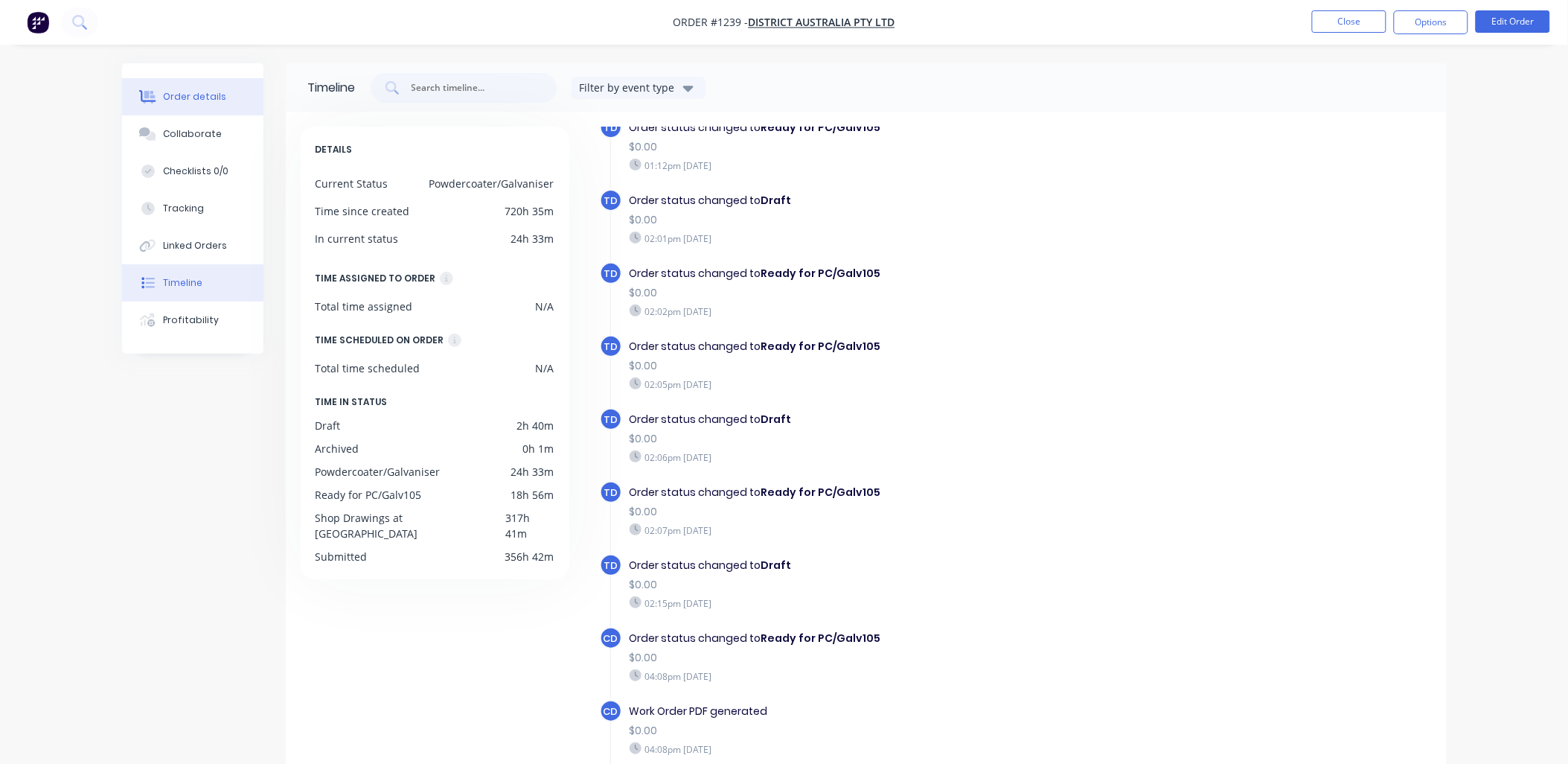
click at [214, 96] on div "Order details" at bounding box center [195, 96] width 64 height 13
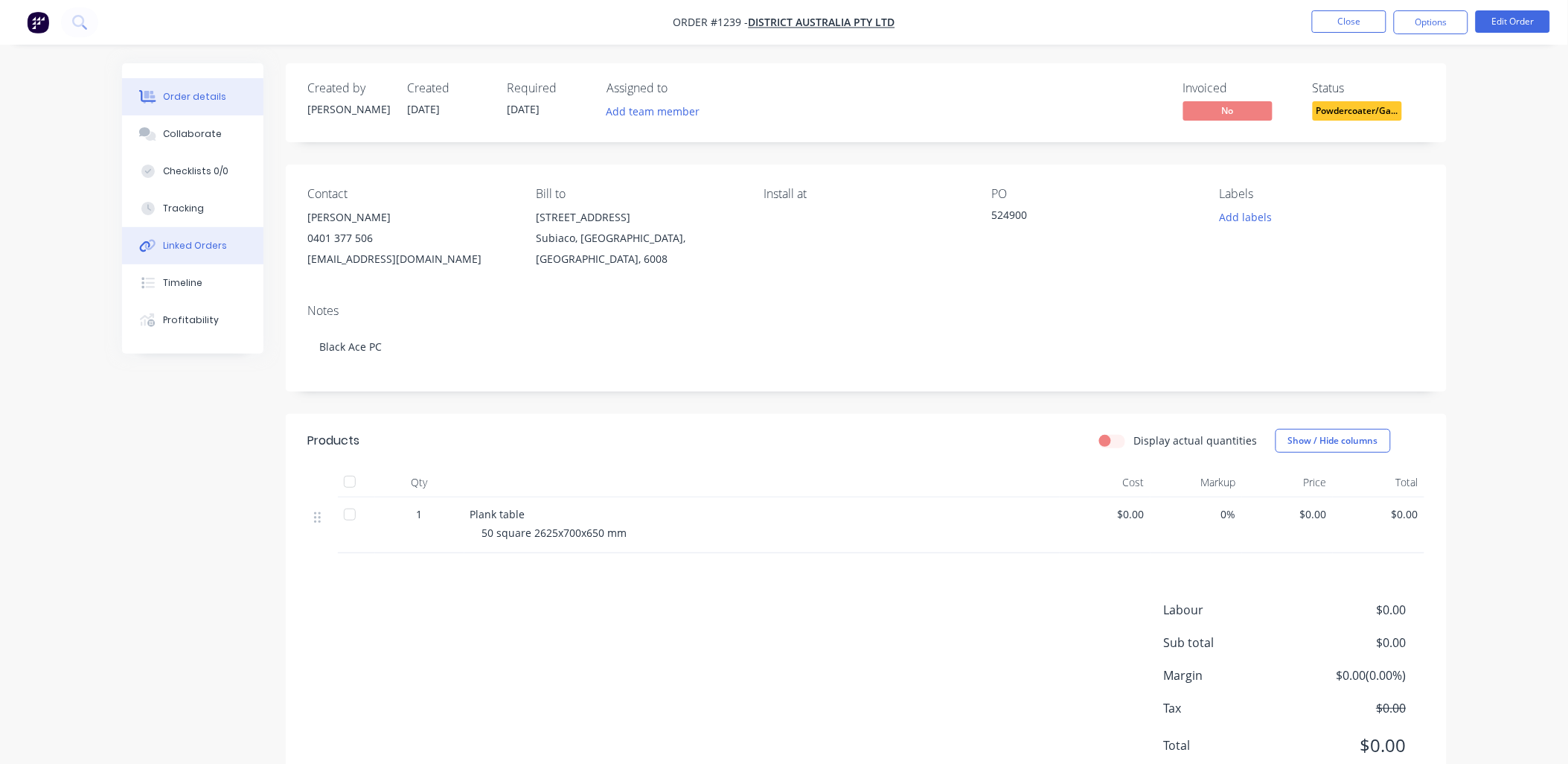
click at [199, 236] on button "Linked Orders" at bounding box center [193, 245] width 141 height 37
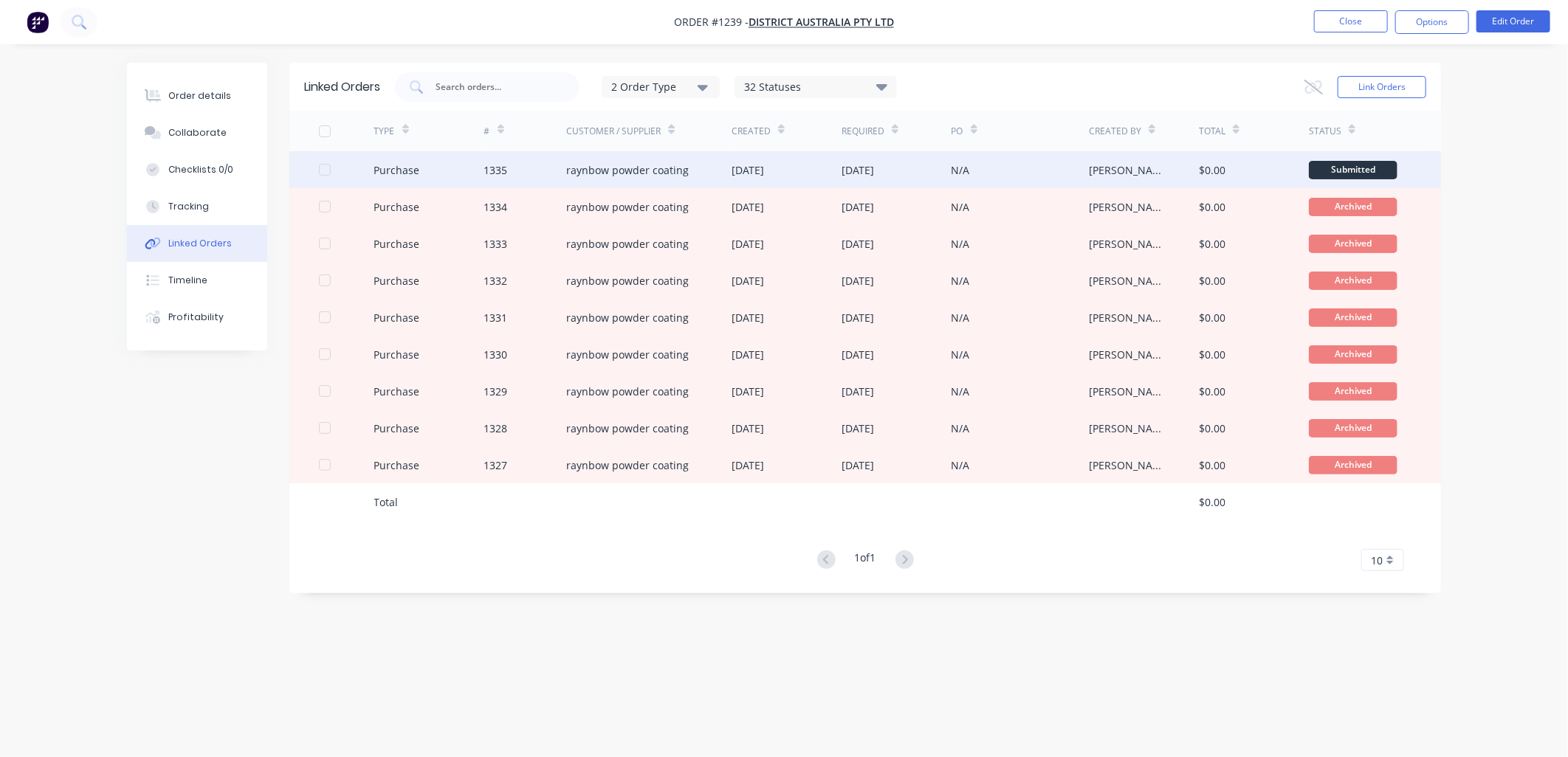
click at [1137, 165] on div "[PERSON_NAME]" at bounding box center [1129, 170] width 80 height 16
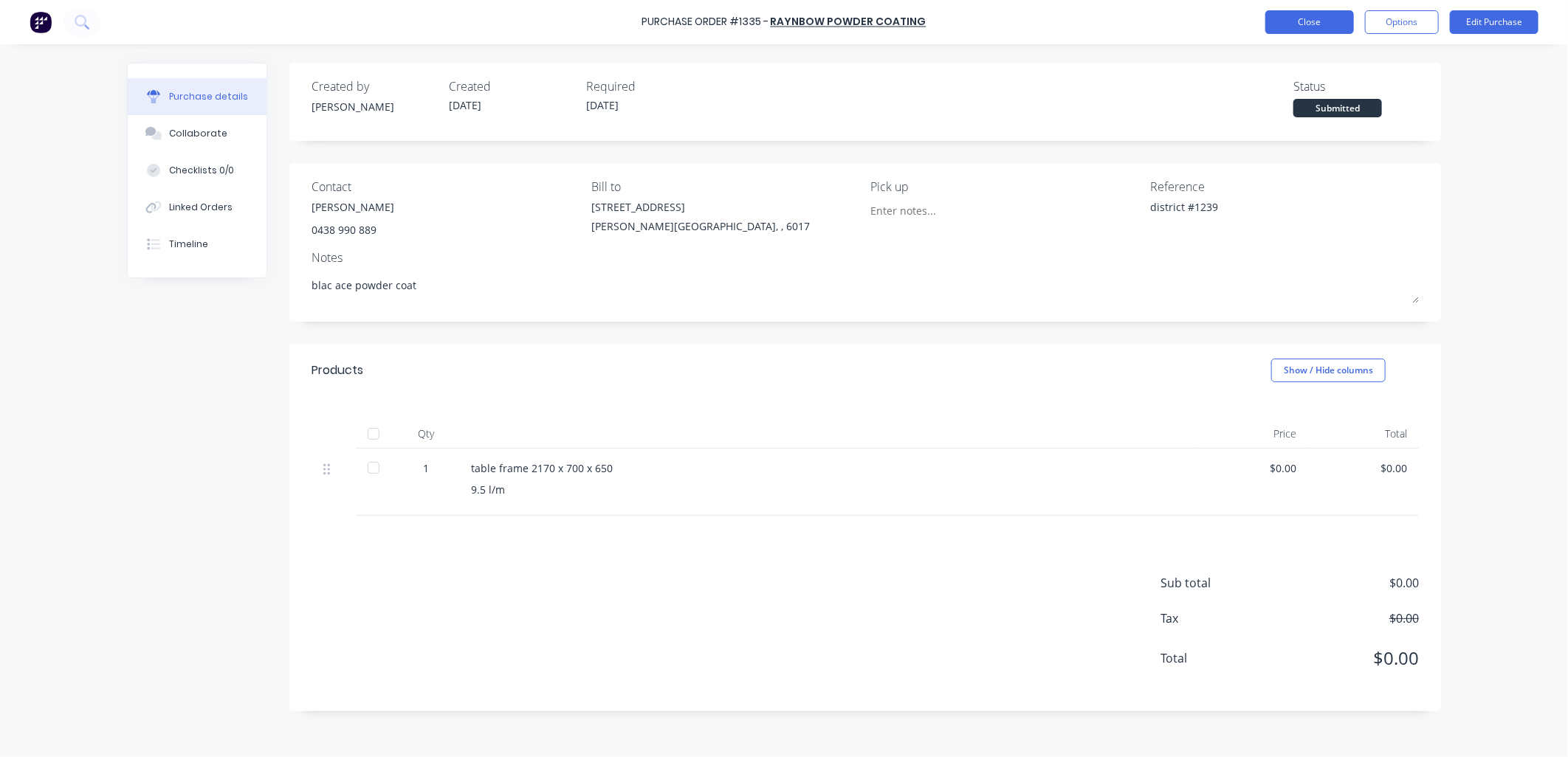
click at [1308, 27] on button "Close" at bounding box center [1309, 22] width 89 height 24
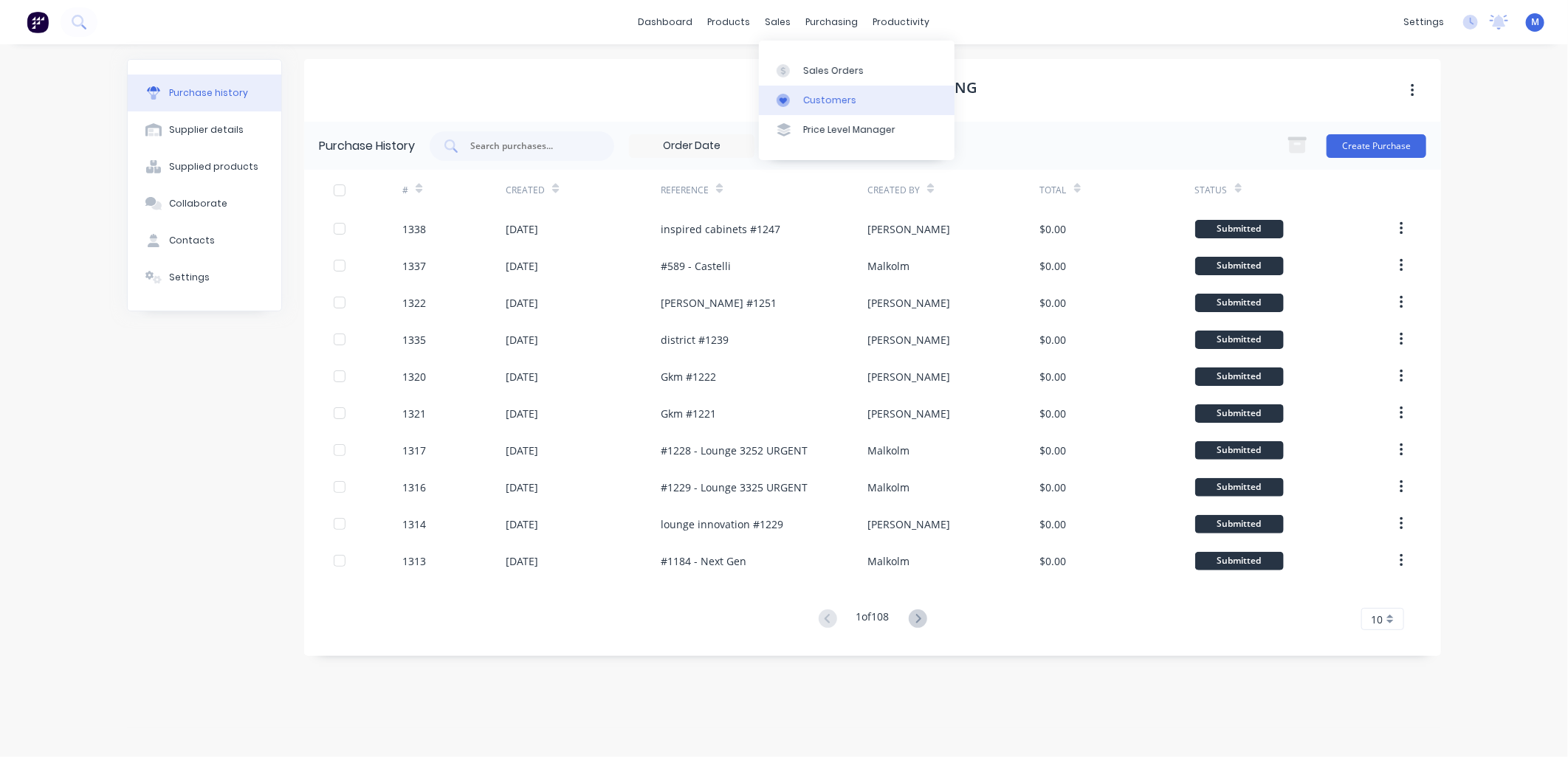
click at [810, 98] on div "Customers" at bounding box center [829, 100] width 53 height 13
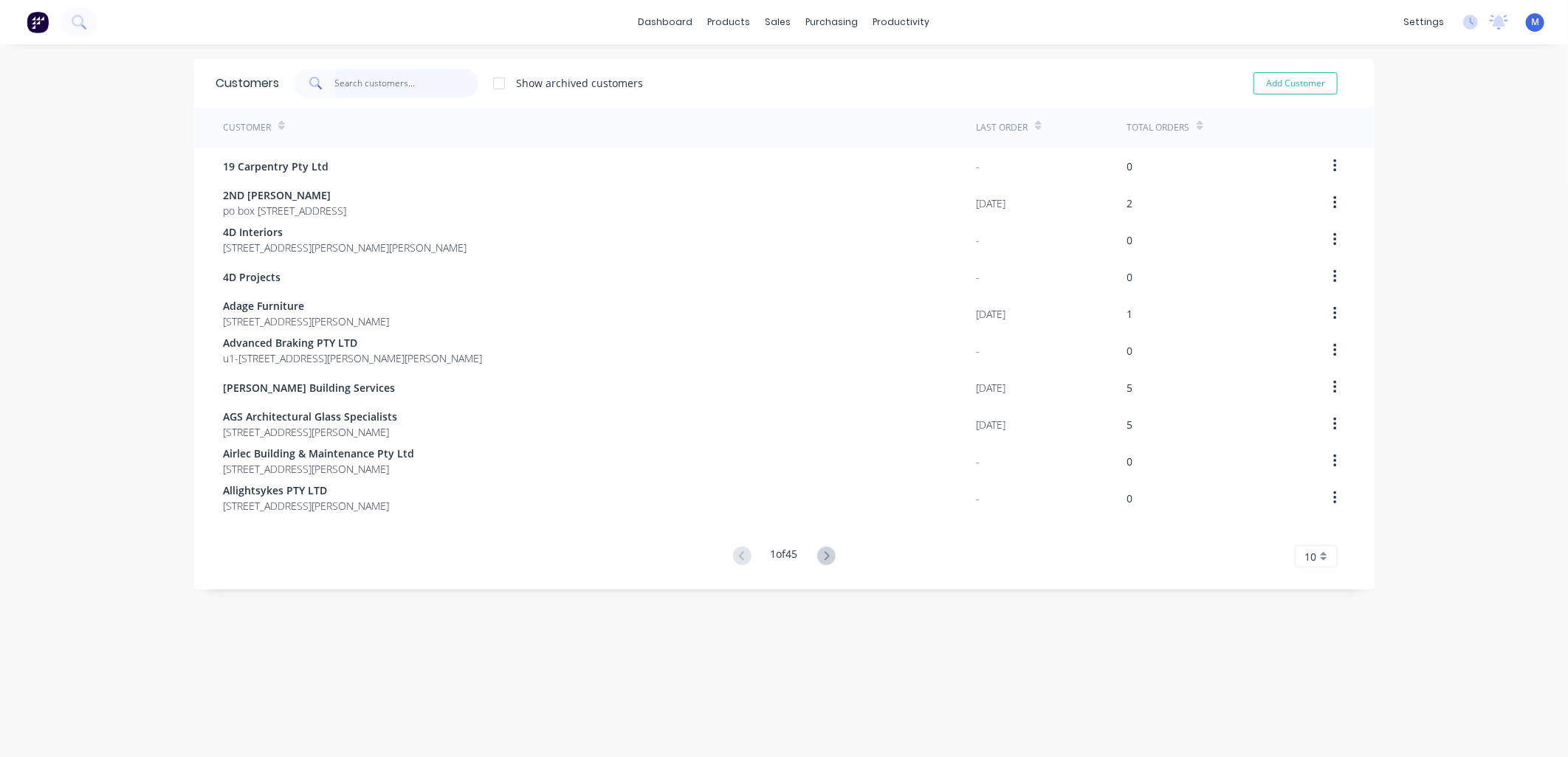
click at [389, 89] on input "text" at bounding box center [407, 84] width 144 height 30
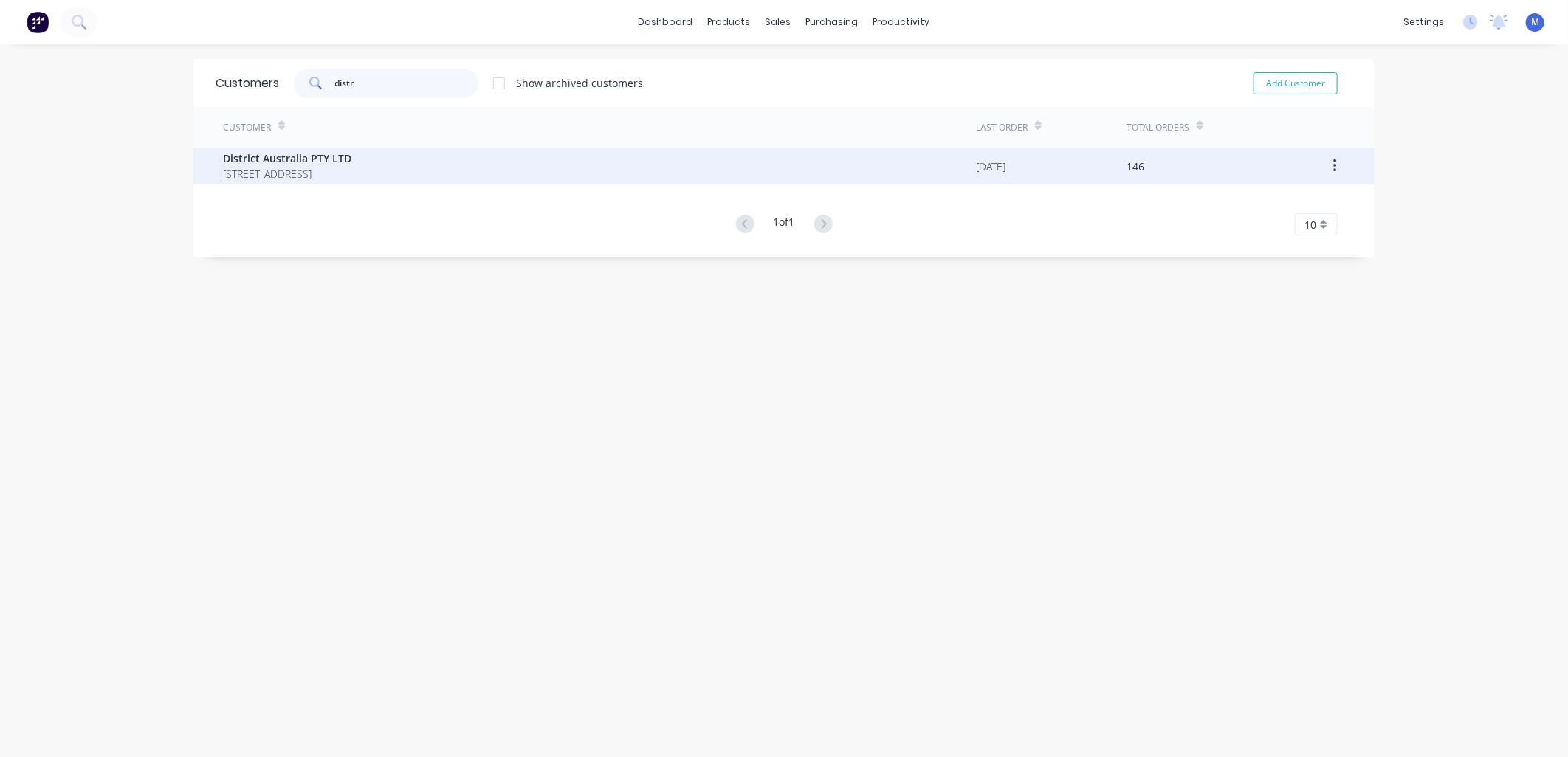
type input "distr"
click at [305, 168] on span "[STREET_ADDRESS]" at bounding box center [287, 174] width 128 height 16
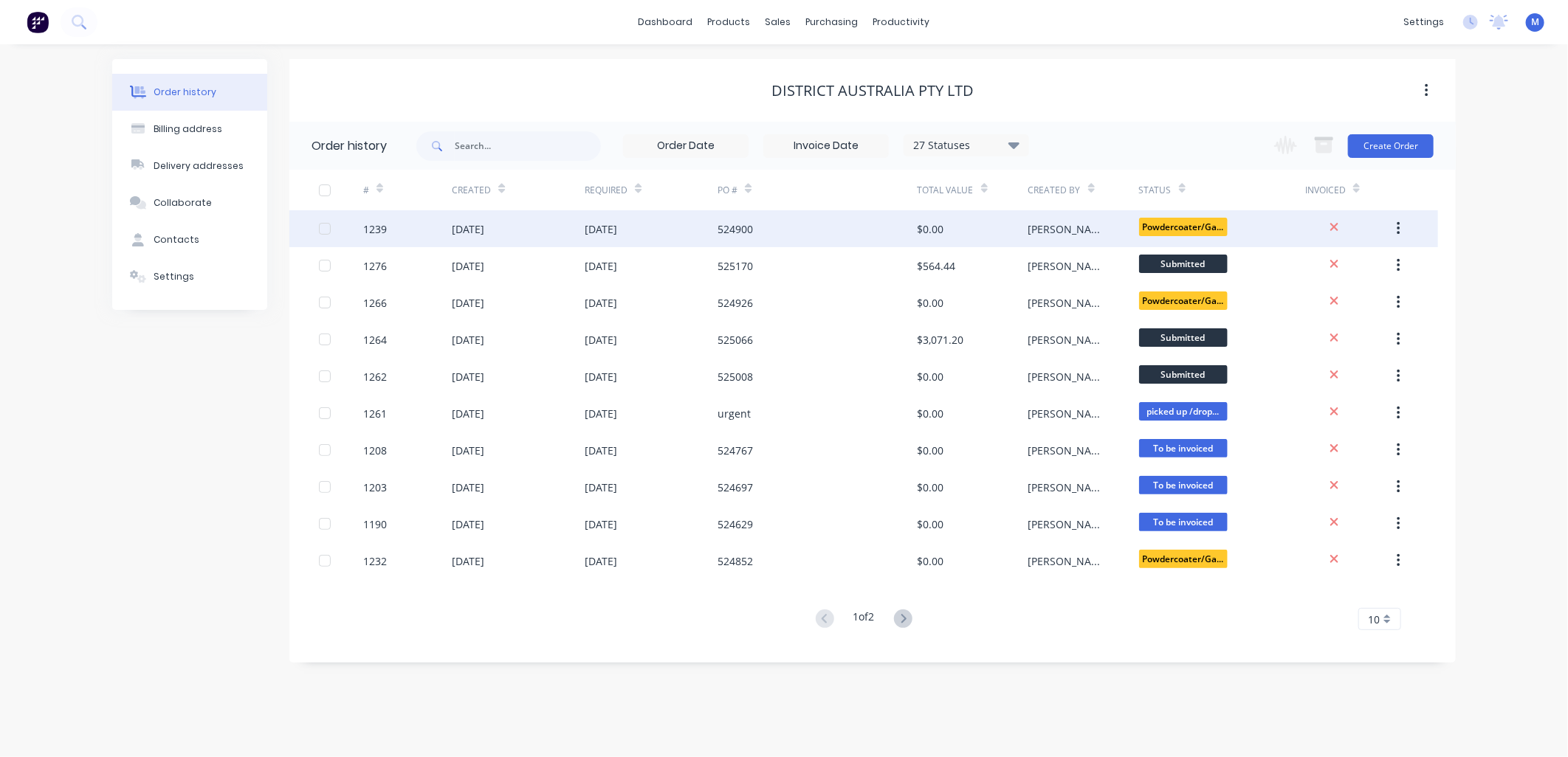
click at [1041, 222] on div "[PERSON_NAME]" at bounding box center [1068, 229] width 81 height 16
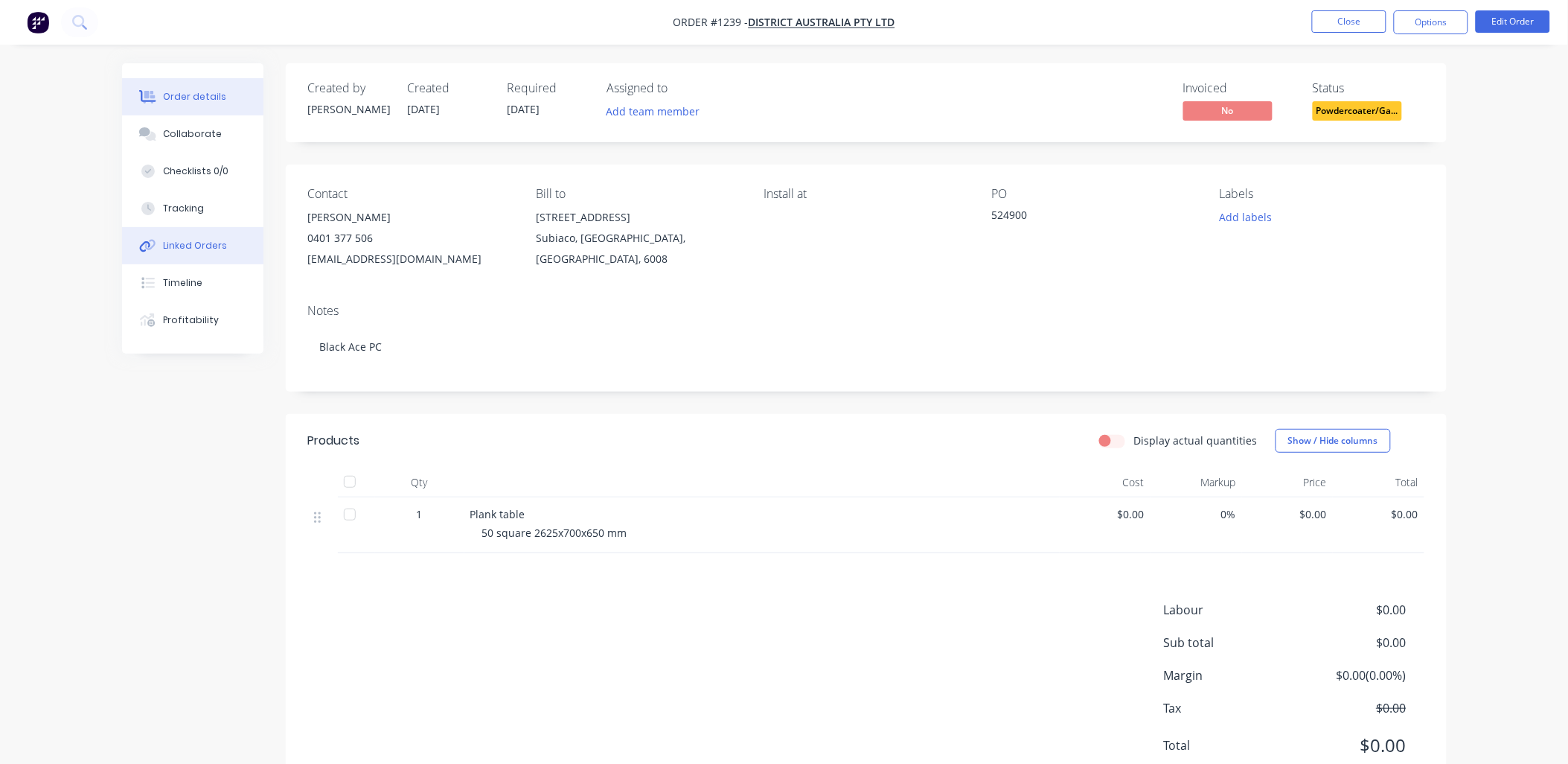
click at [188, 239] on div "Linked Orders" at bounding box center [195, 245] width 64 height 13
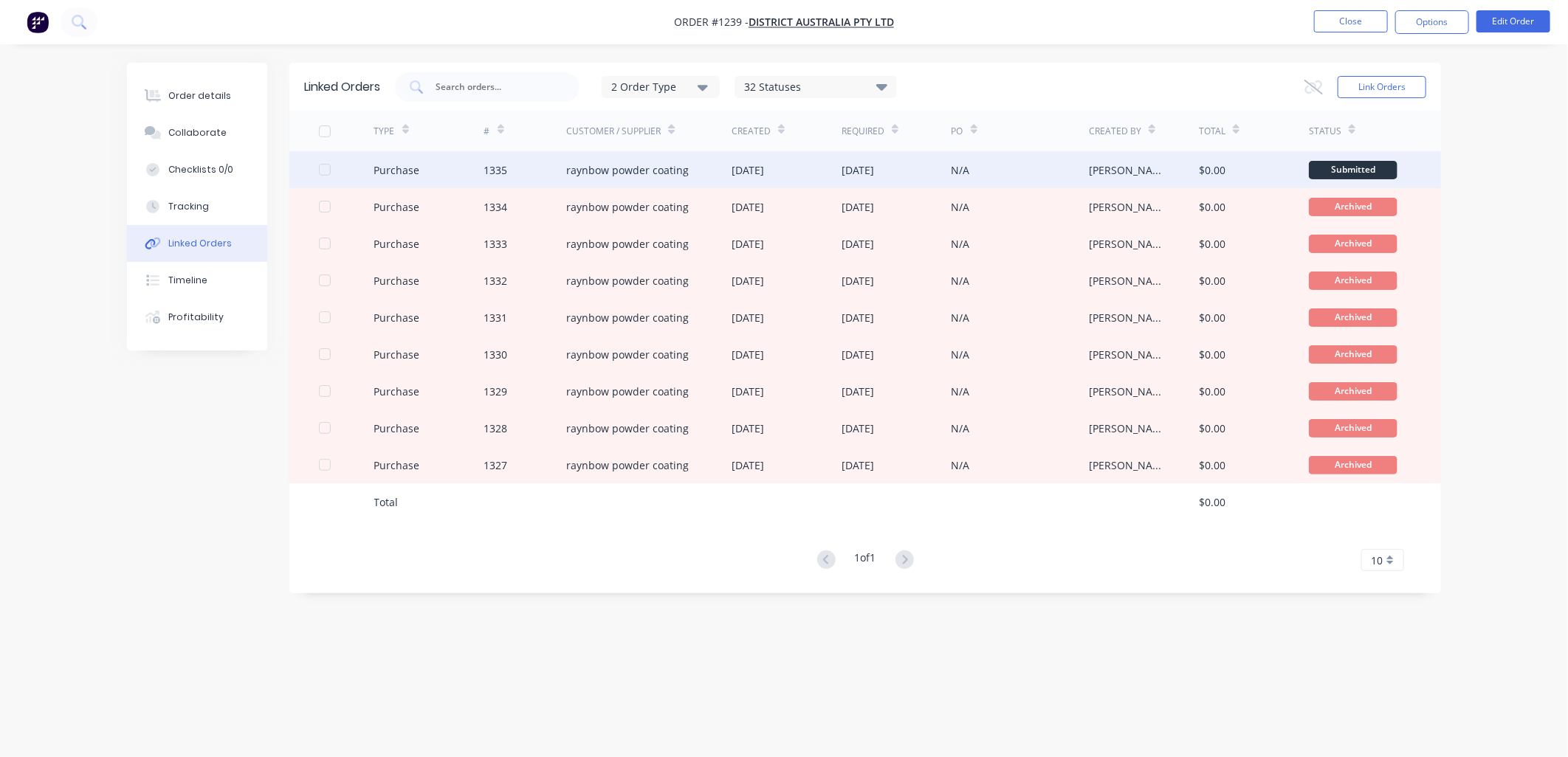
click at [1085, 167] on div "N/A" at bounding box center [1020, 169] width 137 height 37
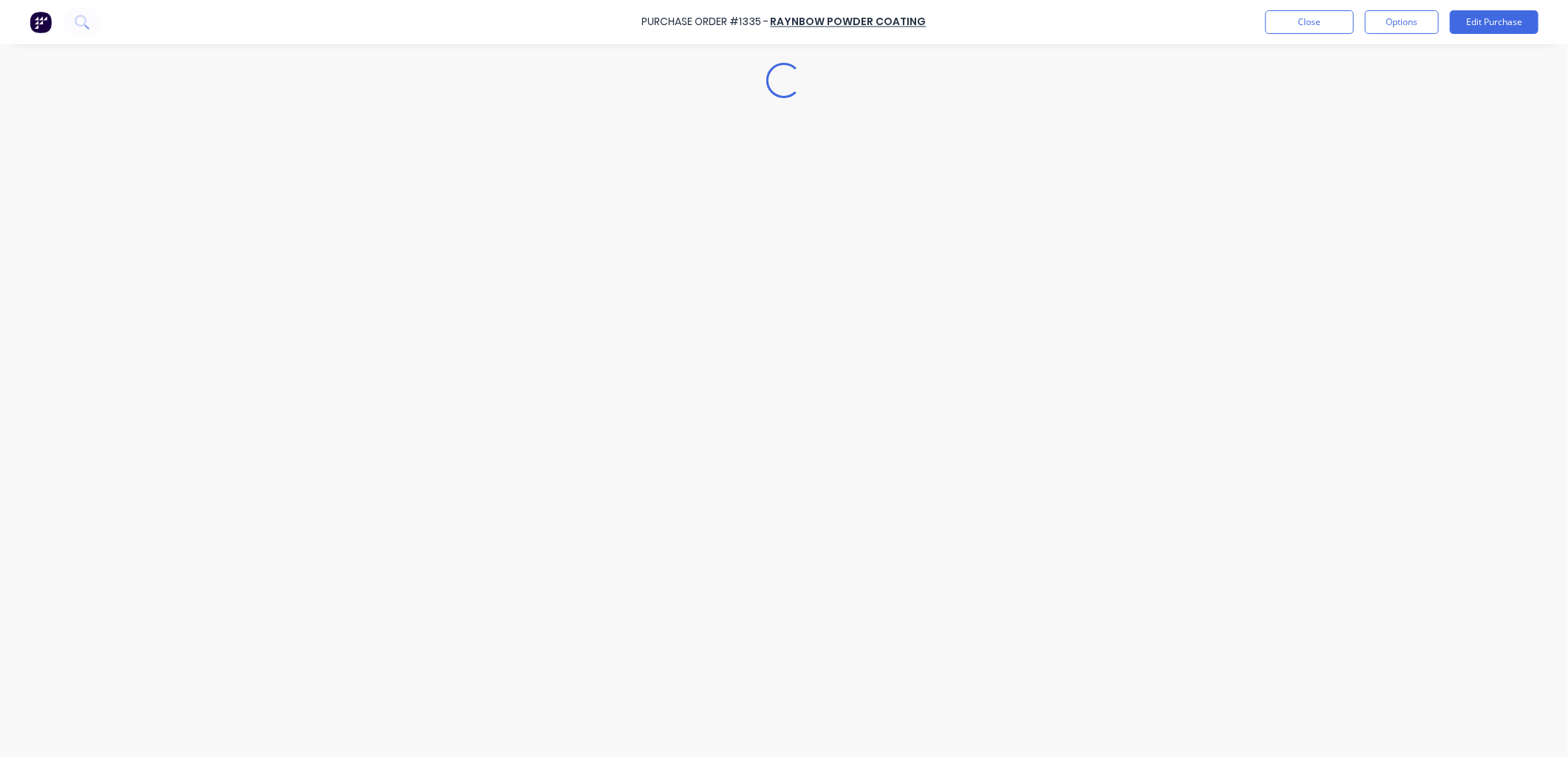
type textarea "x"
